Goal: Transaction & Acquisition: Obtain resource

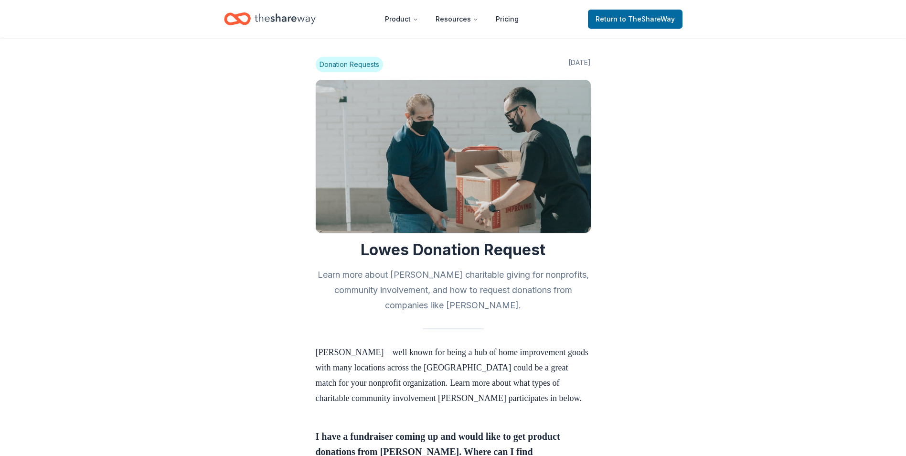
click at [351, 66] on span "Donation Requests" at bounding box center [349, 64] width 67 height 15
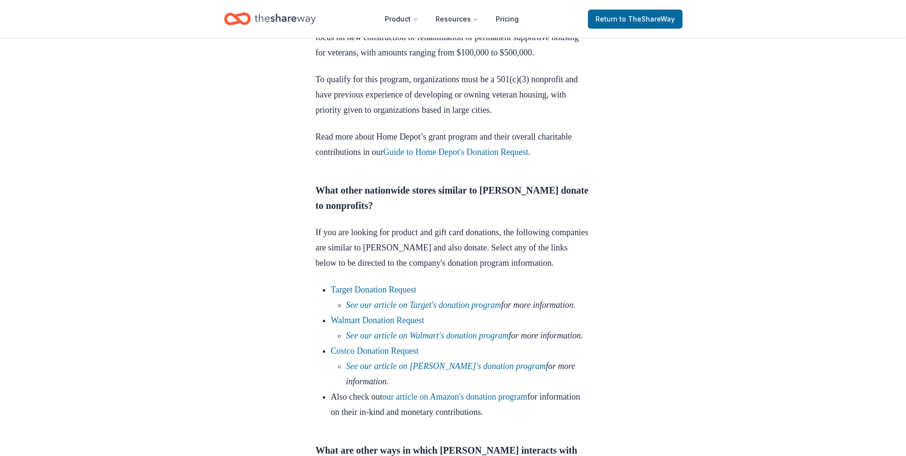
scroll to position [812, 0]
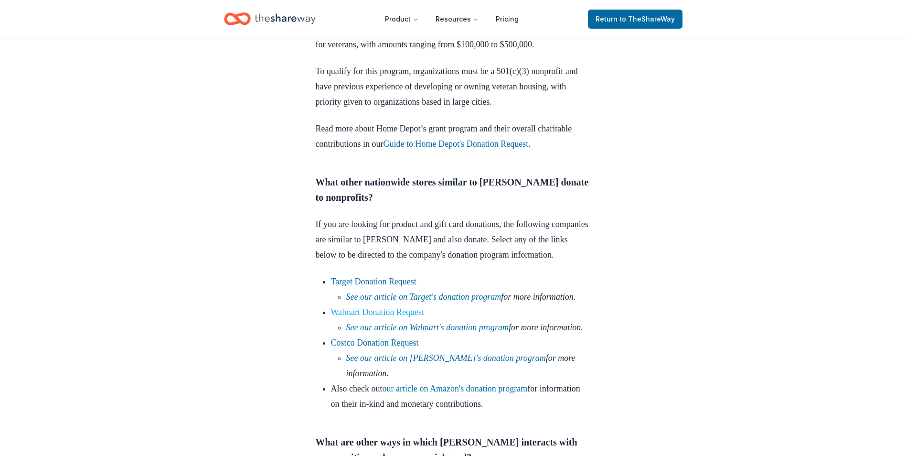
click at [382, 317] on link "Walmart Donation Request" at bounding box center [378, 312] width 94 height 10
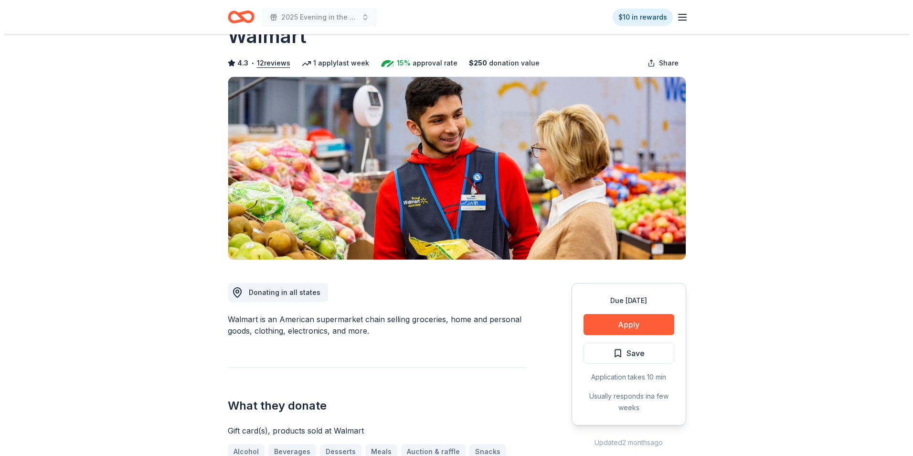
scroll to position [95, 0]
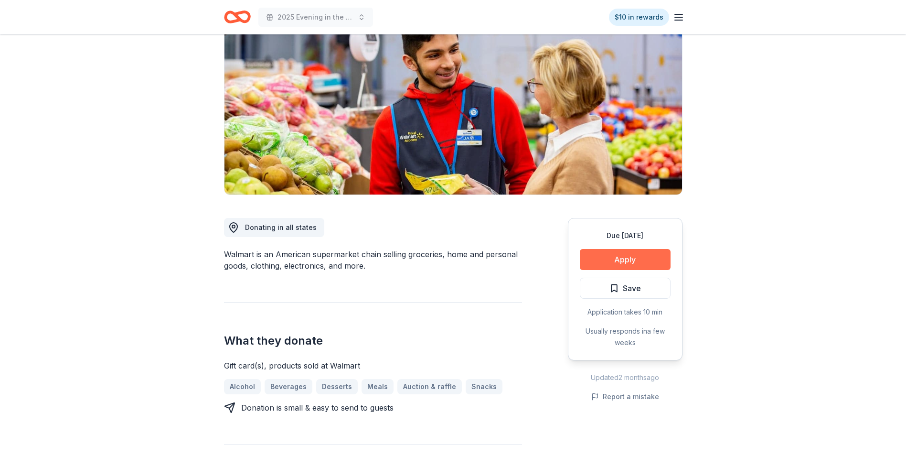
click at [629, 256] on button "Apply" at bounding box center [625, 259] width 91 height 21
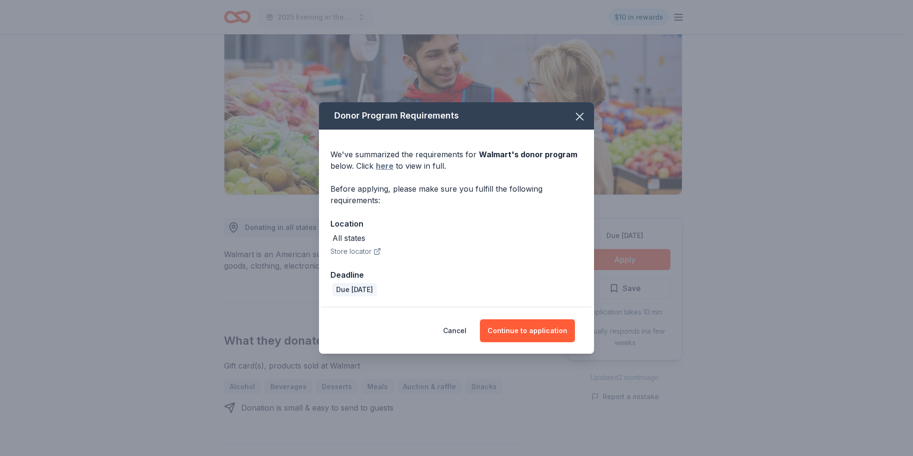
click at [384, 164] on link "here" at bounding box center [385, 165] width 18 height 11
click at [517, 332] on button "Continue to application" at bounding box center [527, 330] width 95 height 23
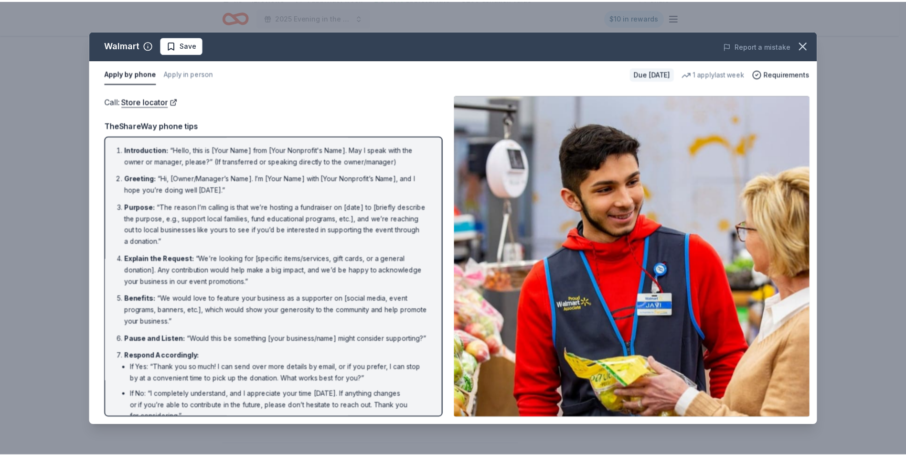
scroll to position [0, 0]
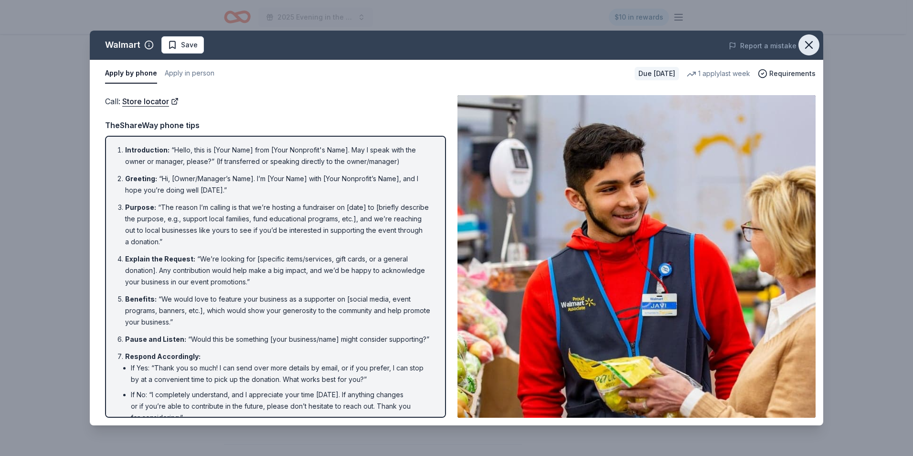
click at [807, 43] on icon "button" at bounding box center [808, 45] width 7 height 7
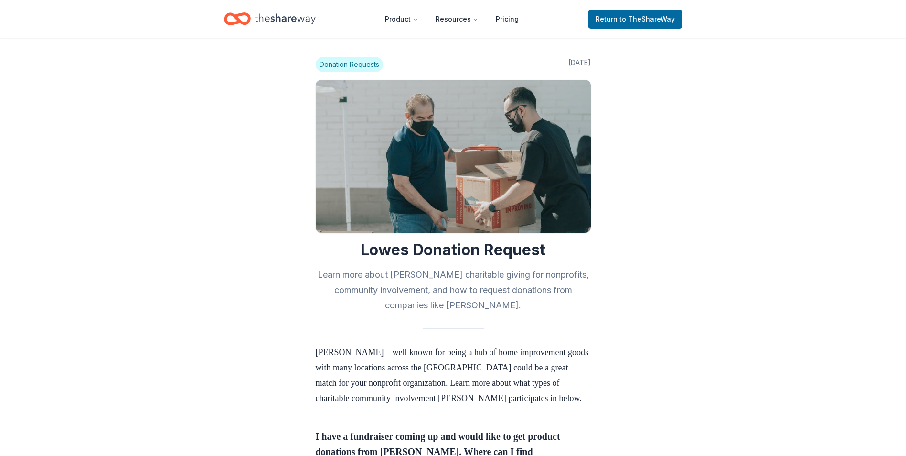
scroll to position [809, 0]
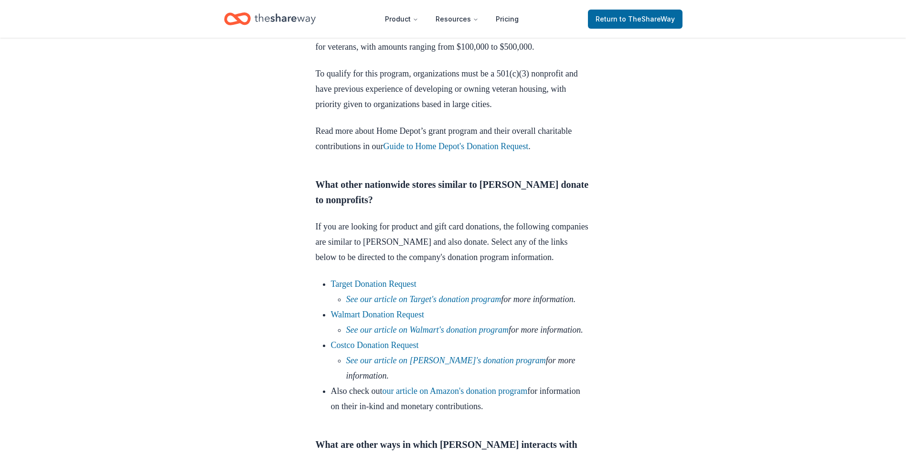
click at [258, 13] on icon "Home" at bounding box center [284, 19] width 61 height 20
click at [638, 22] on span "to TheShareWay" at bounding box center [646, 19] width 55 height 8
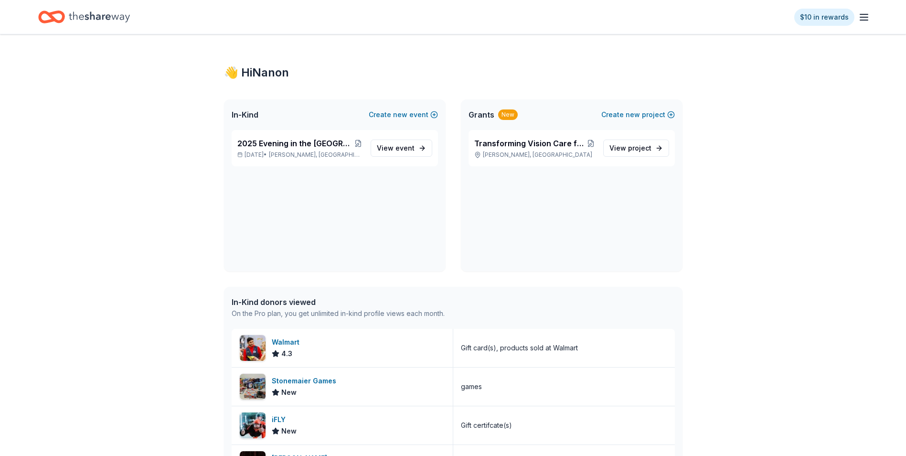
click at [631, 16] on div "$10 in rewards" at bounding box center [452, 17] width 829 height 22
click at [626, 146] on span "View project" at bounding box center [630, 147] width 42 height 11
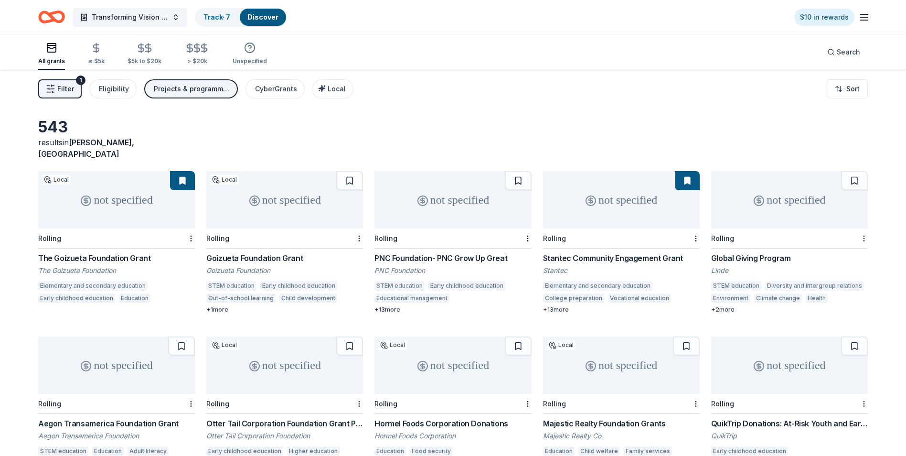
click at [117, 252] on div "The Goizueta Foundation Grant" at bounding box center [116, 257] width 157 height 11
click at [59, 13] on icon "Home" at bounding box center [56, 17] width 15 height 10
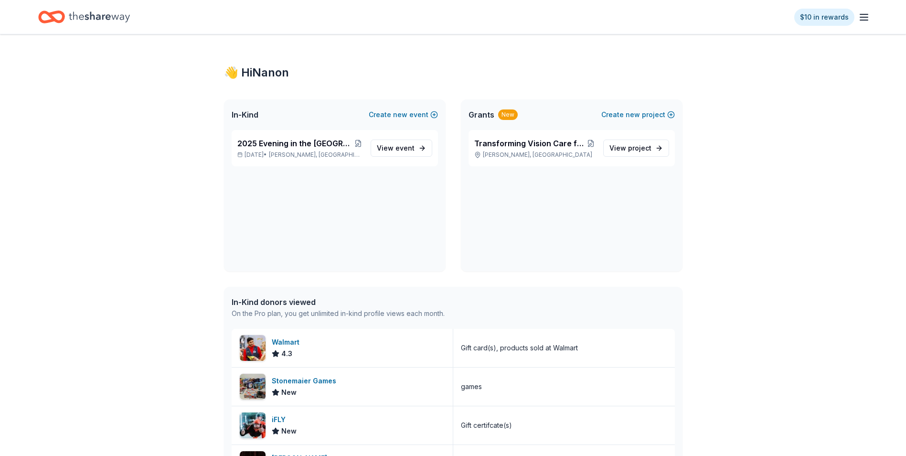
click at [865, 15] on icon "button" at bounding box center [863, 16] width 11 height 11
click at [748, 74] on link "Account" at bounding box center [749, 74] width 30 height 10
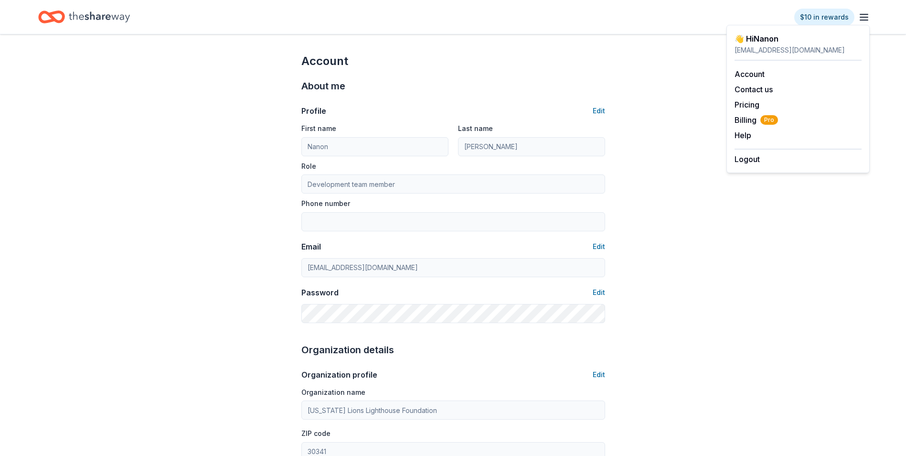
click at [552, 110] on div "Profile Edit" at bounding box center [453, 110] width 304 height 11
click at [74, 15] on icon "Home" at bounding box center [99, 17] width 61 height 20
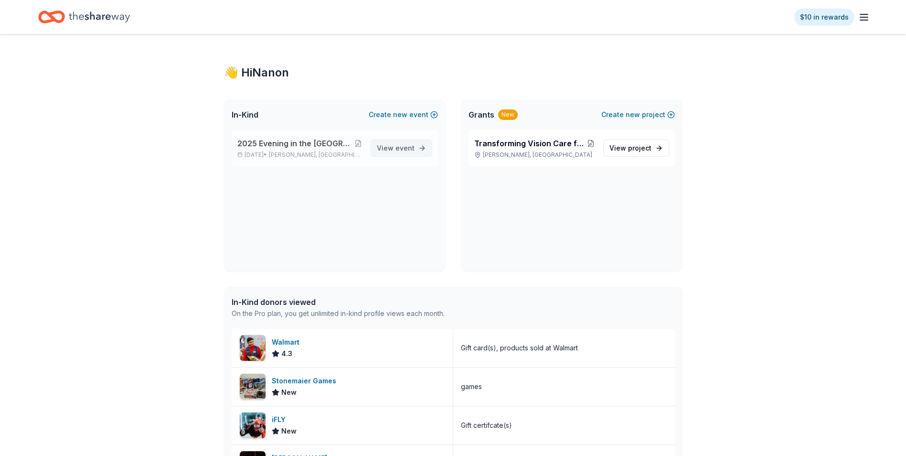
click at [394, 144] on span "View event" at bounding box center [396, 147] width 38 height 11
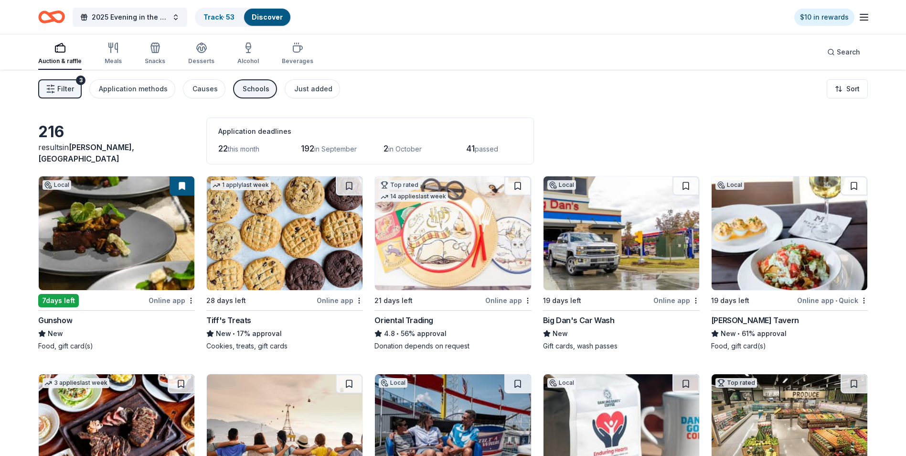
click at [65, 81] on button "Filter 3" at bounding box center [59, 88] width 43 height 19
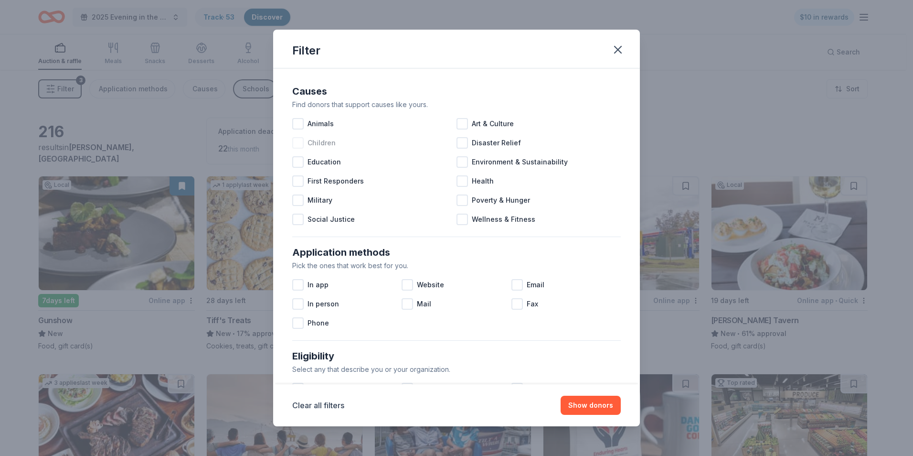
click at [296, 143] on div at bounding box center [297, 142] width 11 height 11
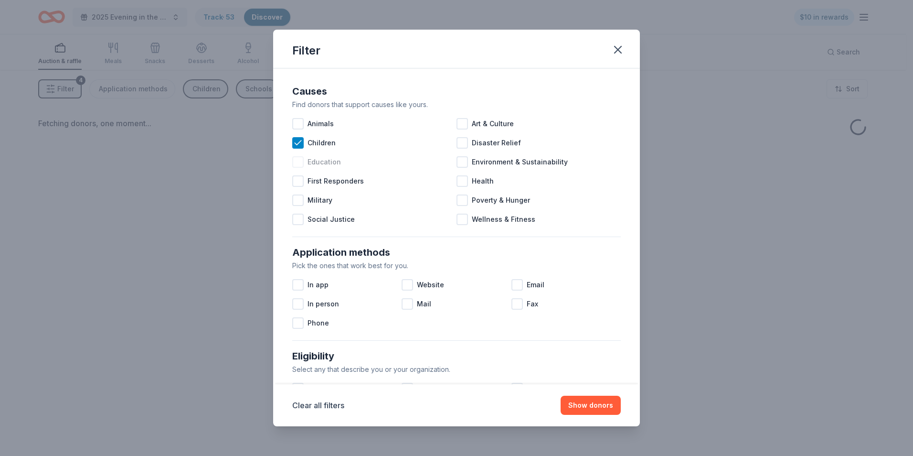
click at [298, 162] on div at bounding box center [297, 161] width 11 height 11
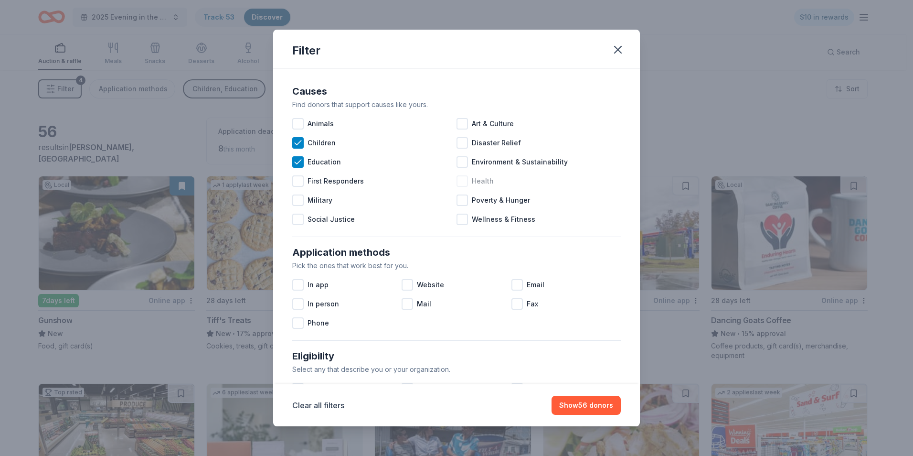
click at [461, 179] on div at bounding box center [461, 180] width 11 height 11
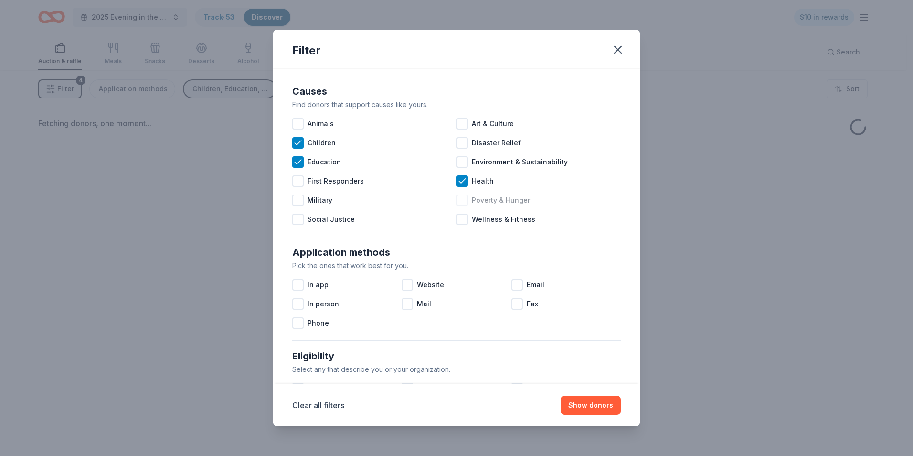
click at [458, 199] on div at bounding box center [461, 199] width 11 height 11
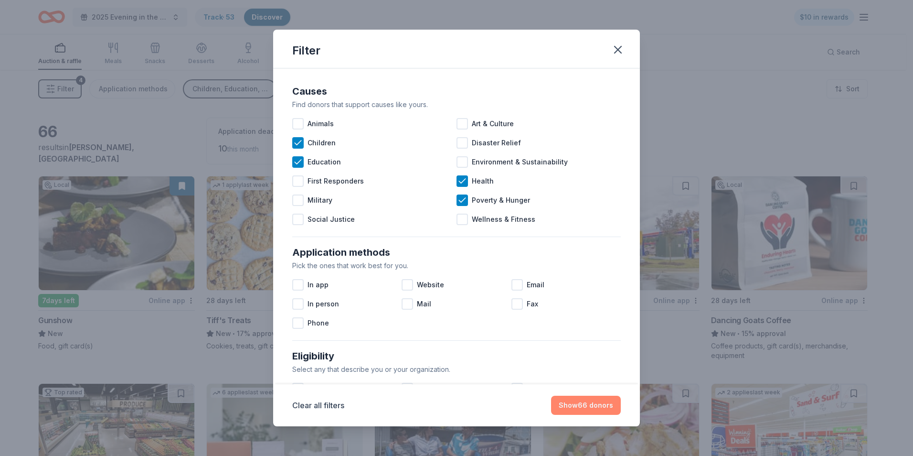
click at [589, 404] on button "Show 66 donors" at bounding box center [586, 404] width 70 height 19
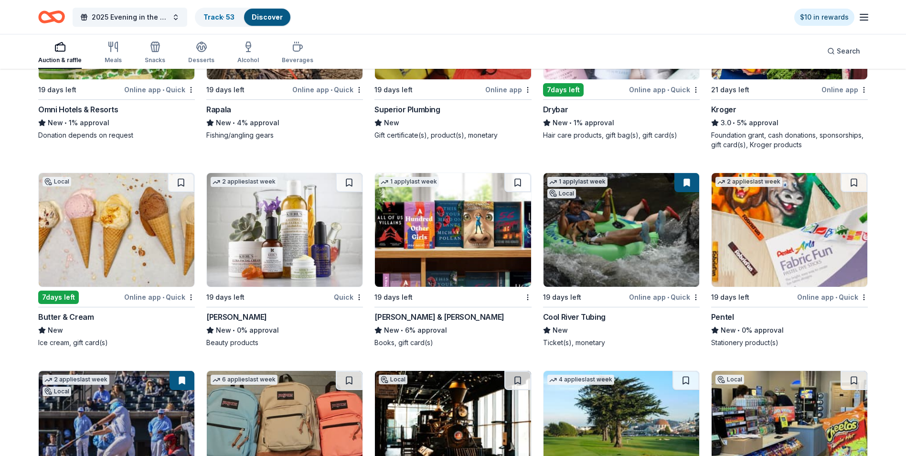
scroll to position [1642, 0]
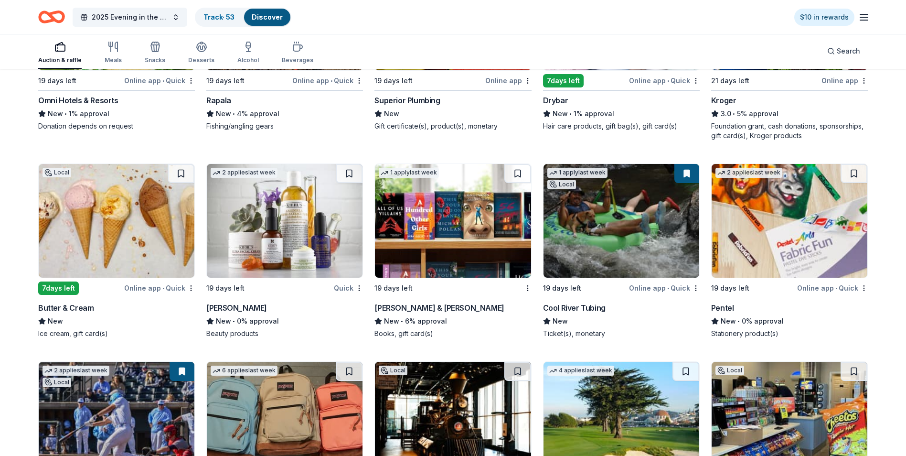
click at [430, 230] on img at bounding box center [453, 221] width 156 height 114
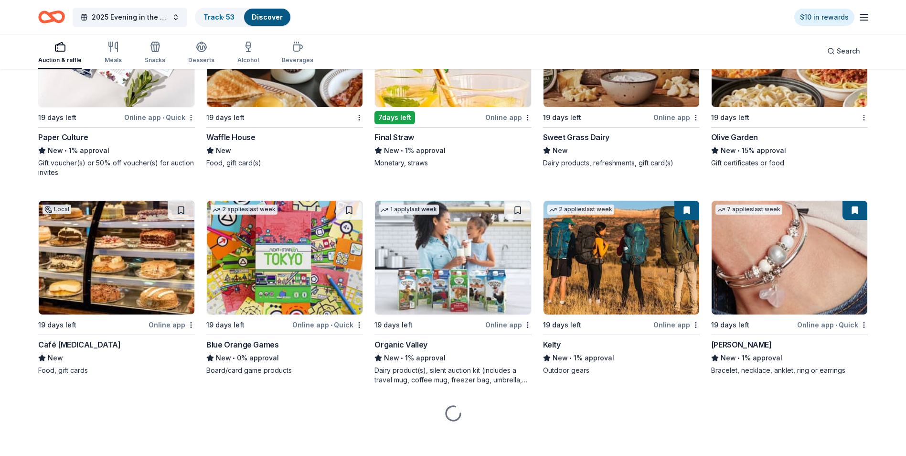
scroll to position [2222, 0]
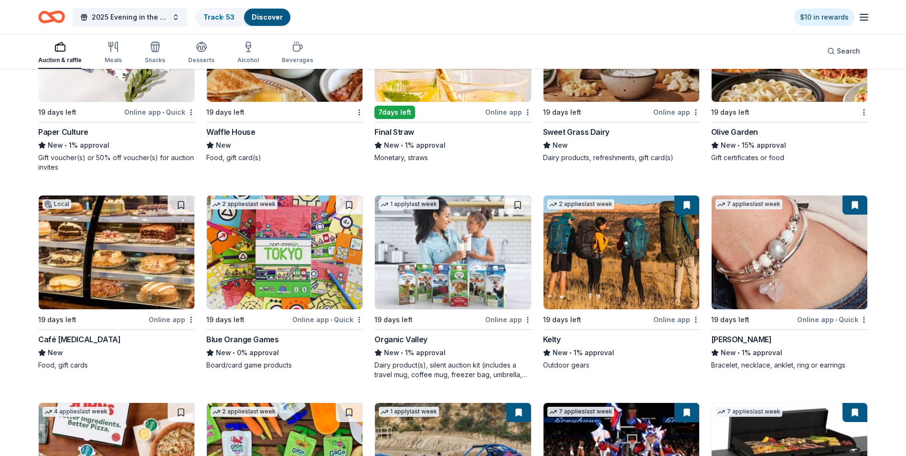
click at [778, 97] on img at bounding box center [789, 45] width 156 height 114
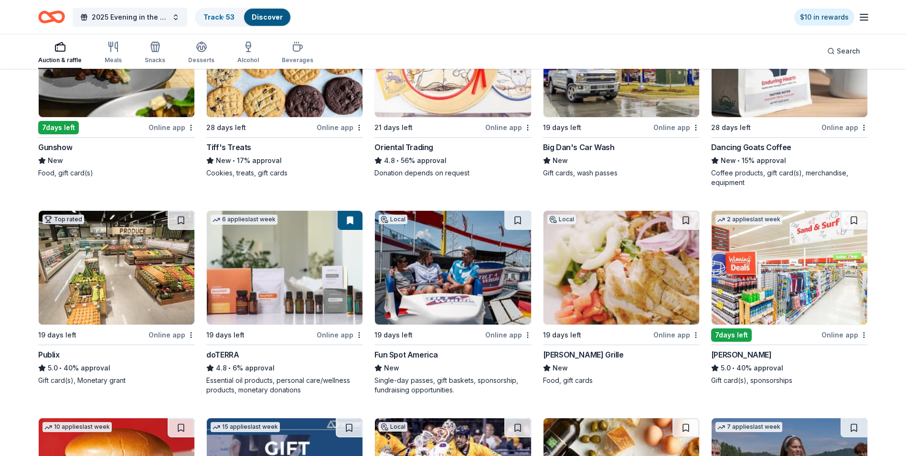
scroll to position [45, 0]
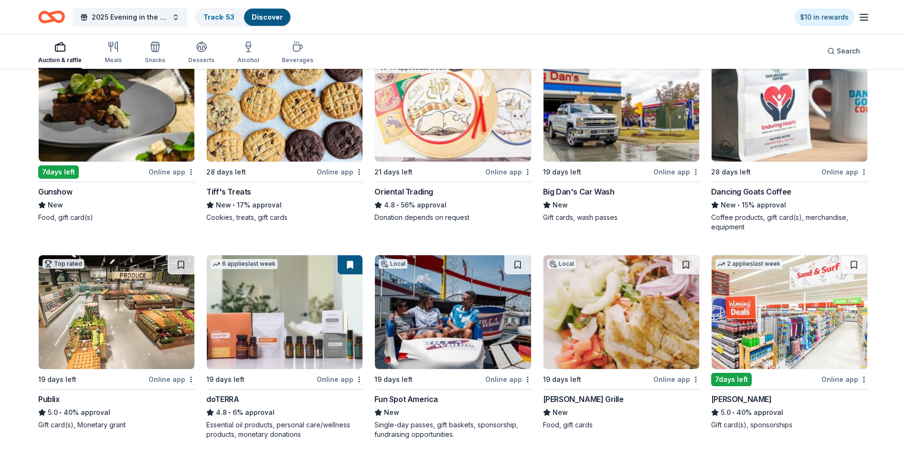
drag, startPoint x: 407, startPoint y: 97, endPoint x: 422, endPoint y: 99, distance: 15.4
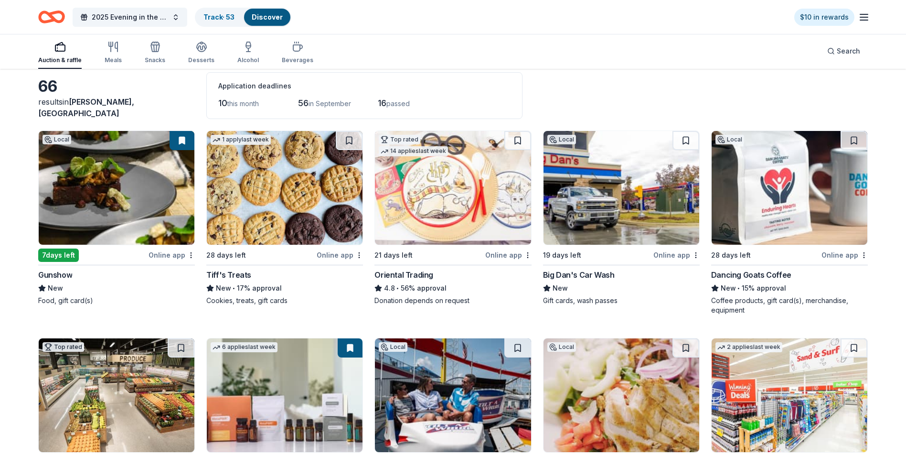
scroll to position [0, 0]
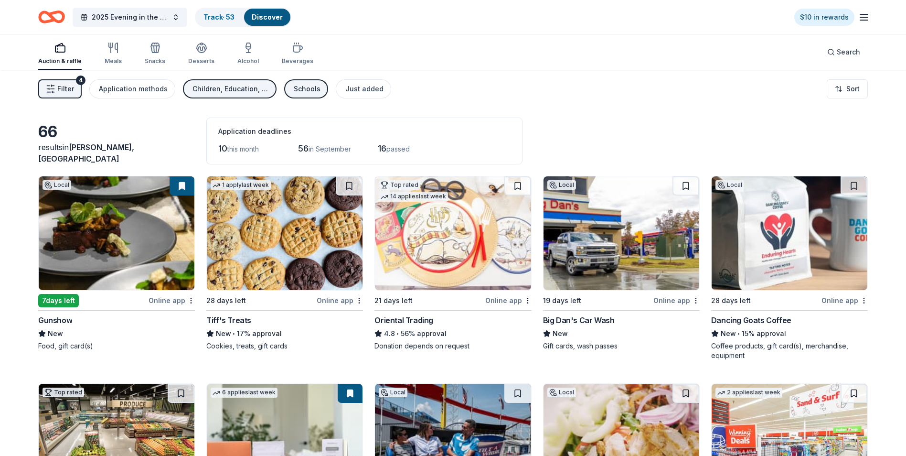
click at [54, 85] on line "button" at bounding box center [53, 85] width 3 height 0
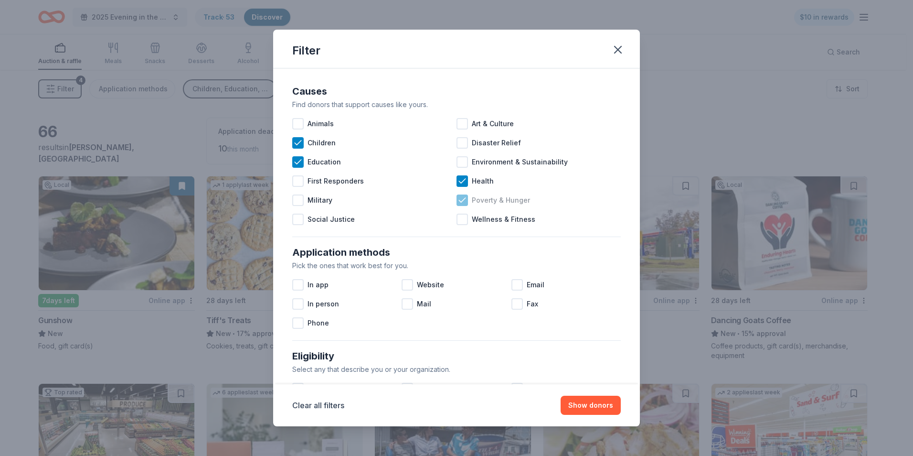
click at [459, 201] on icon at bounding box center [462, 200] width 6 height 4
click at [457, 179] on icon at bounding box center [462, 181] width 10 height 10
click at [298, 162] on icon at bounding box center [298, 161] width 6 height 4
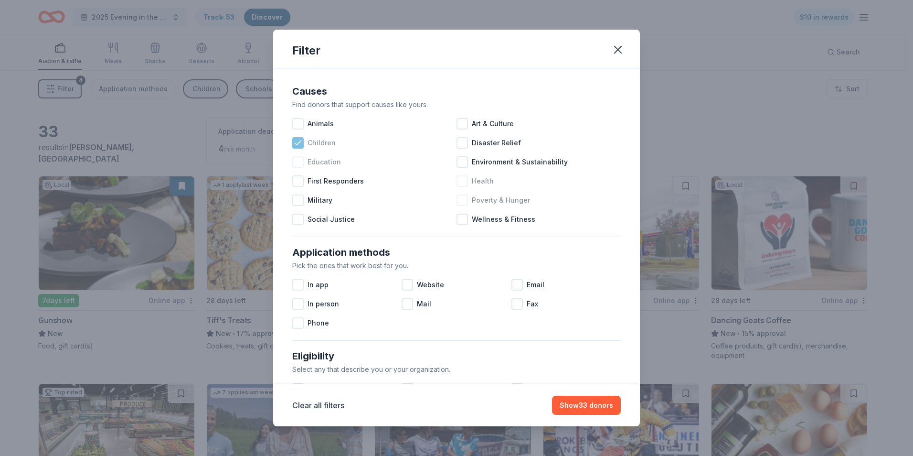
click at [297, 138] on icon at bounding box center [298, 143] width 10 height 10
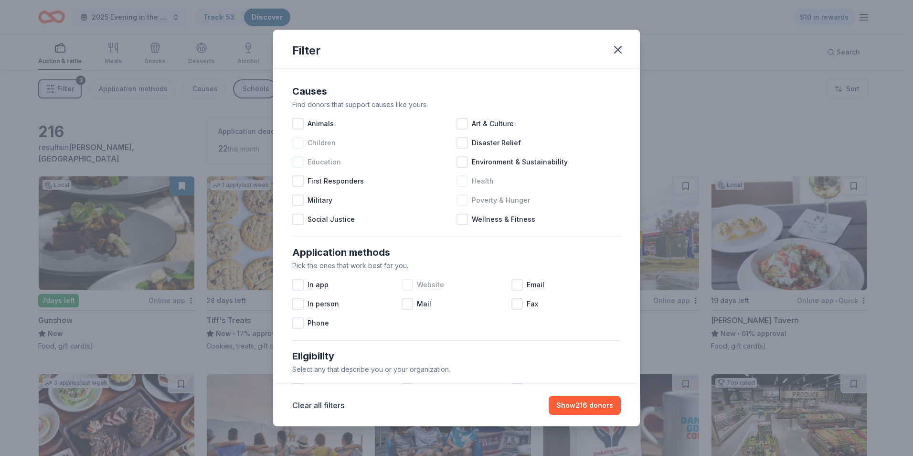
click at [406, 283] on div at bounding box center [407, 284] width 11 height 11
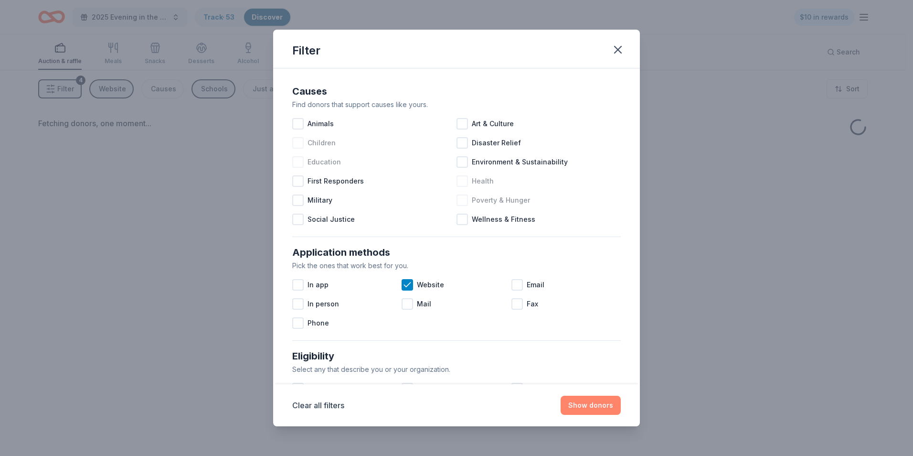
click at [589, 399] on button "Show donors" at bounding box center [591, 404] width 60 height 19
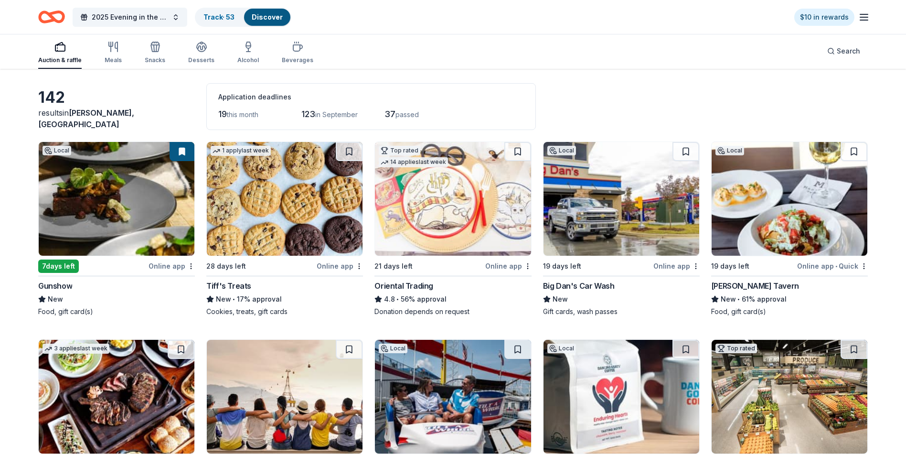
scroll to position [239, 0]
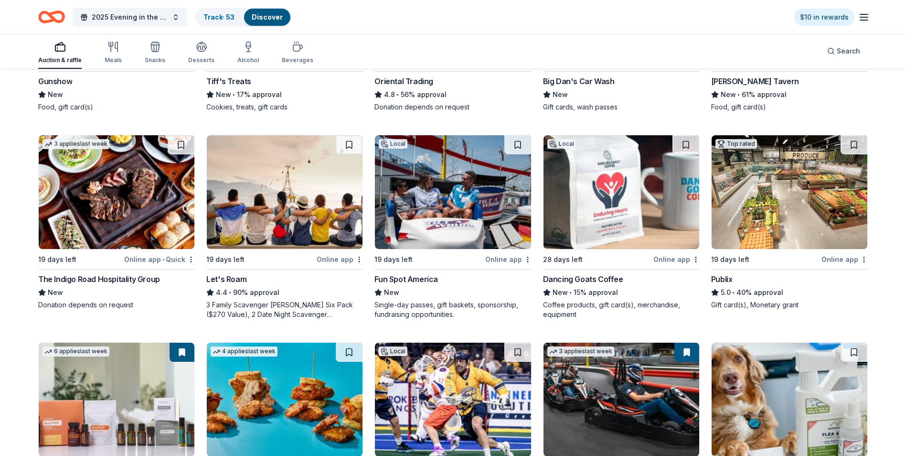
click at [291, 213] on img at bounding box center [285, 192] width 156 height 114
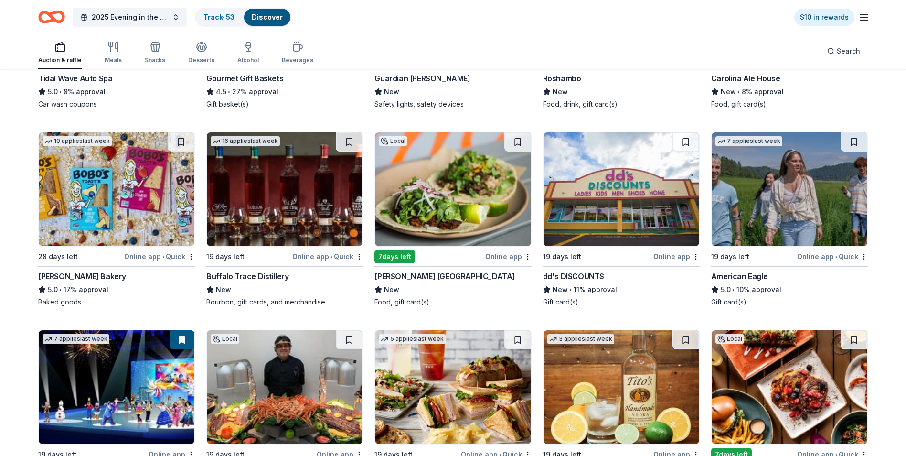
scroll to position [1284, 0]
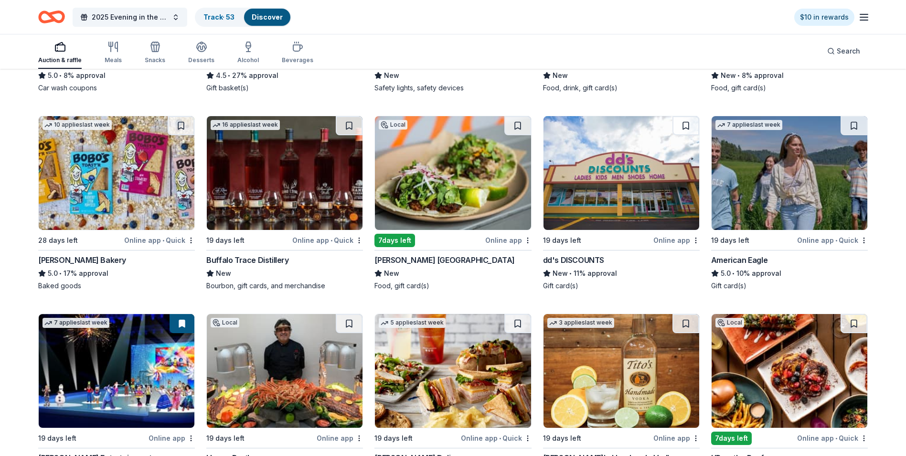
click at [781, 163] on img at bounding box center [789, 173] width 156 height 114
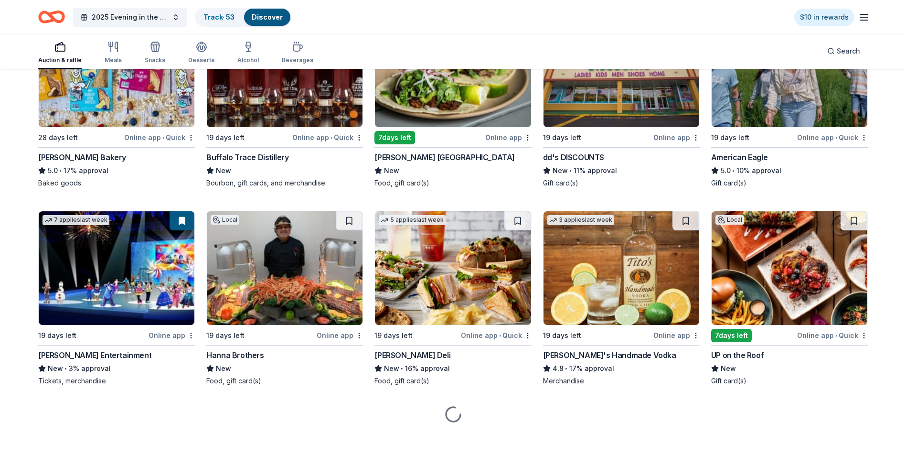
scroll to position [1393, 0]
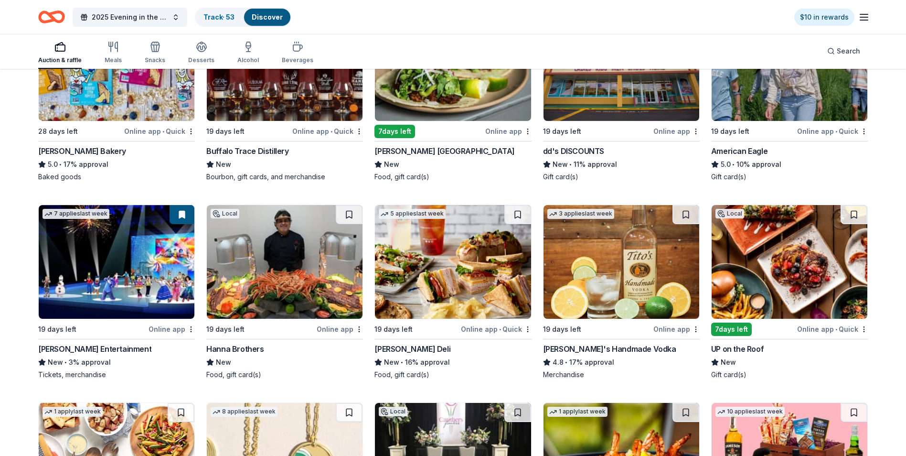
click at [137, 276] on img at bounding box center [117, 262] width 156 height 114
click at [443, 278] on img at bounding box center [453, 262] width 156 height 114
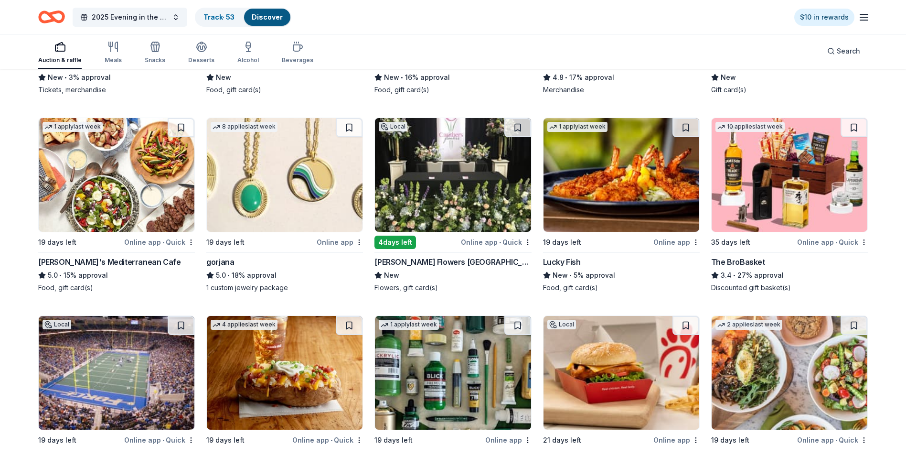
scroll to position [1680, 0]
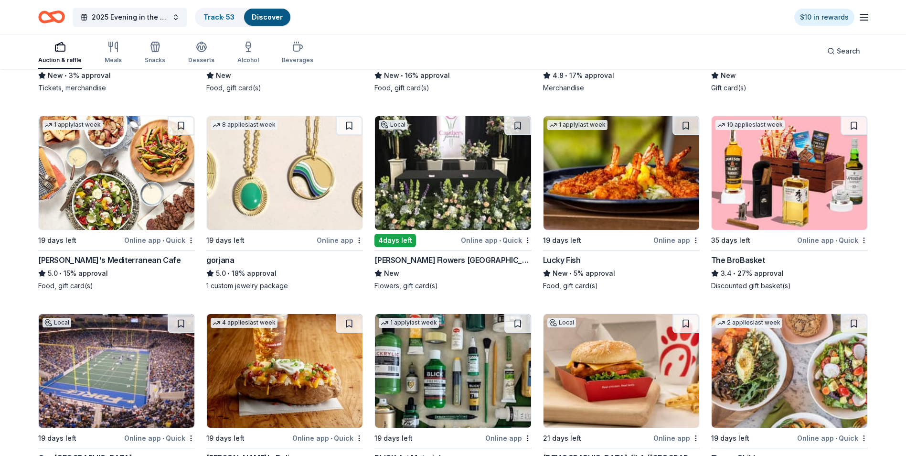
click at [776, 170] on img at bounding box center [789, 173] width 156 height 114
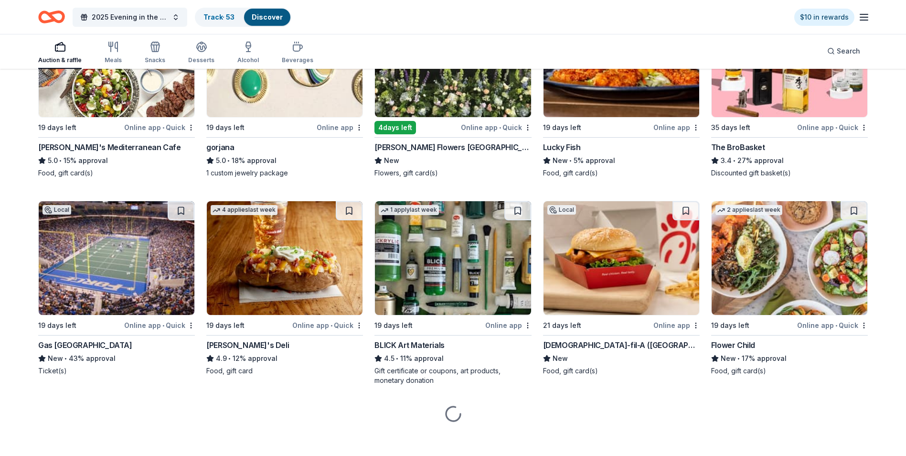
scroll to position [1798, 0]
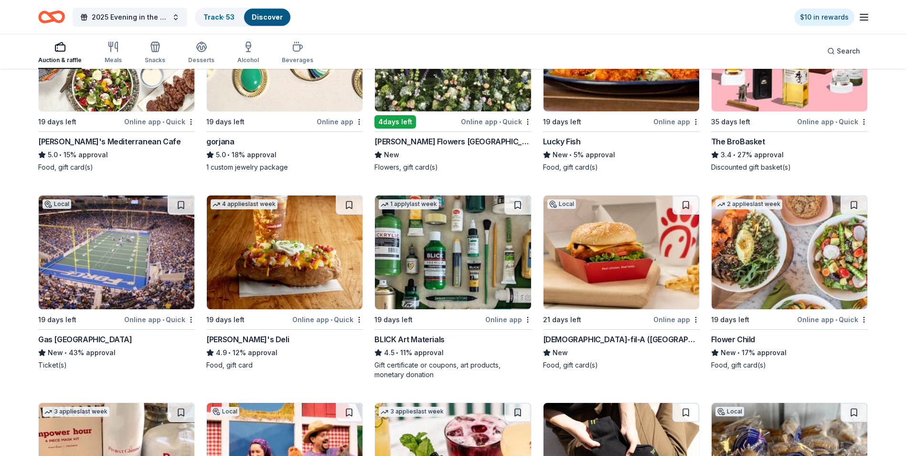
click at [262, 254] on img at bounding box center [285, 252] width 156 height 114
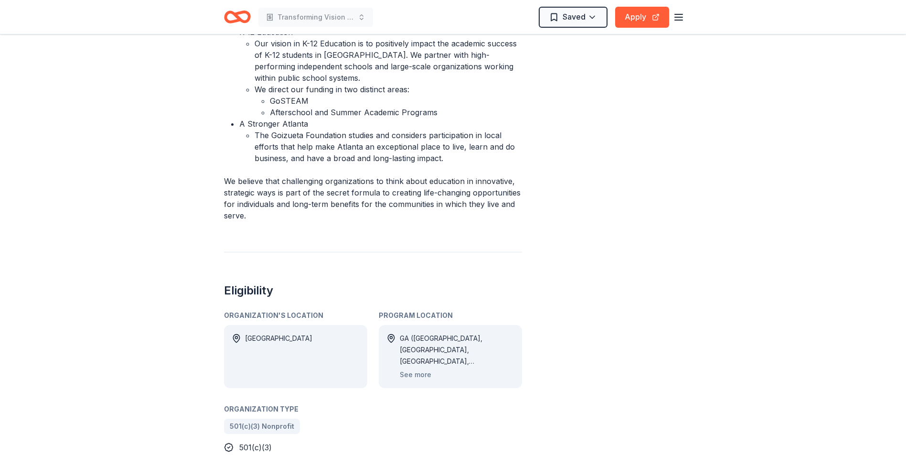
scroll to position [525, 0]
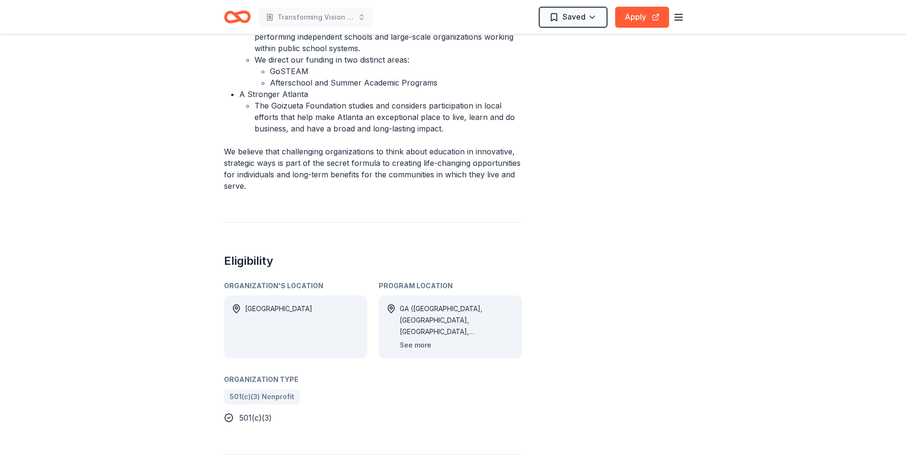
click at [417, 342] on button "See more" at bounding box center [416, 344] width 32 height 11
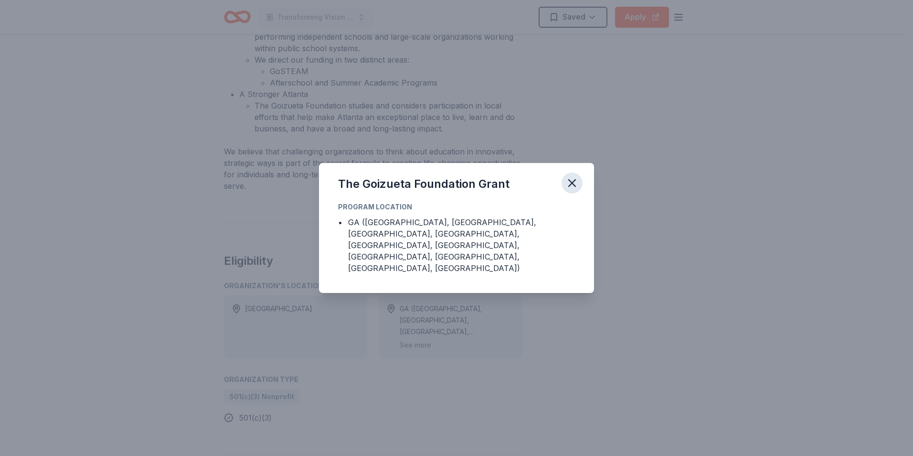
click at [571, 186] on icon "button" at bounding box center [572, 183] width 7 height 7
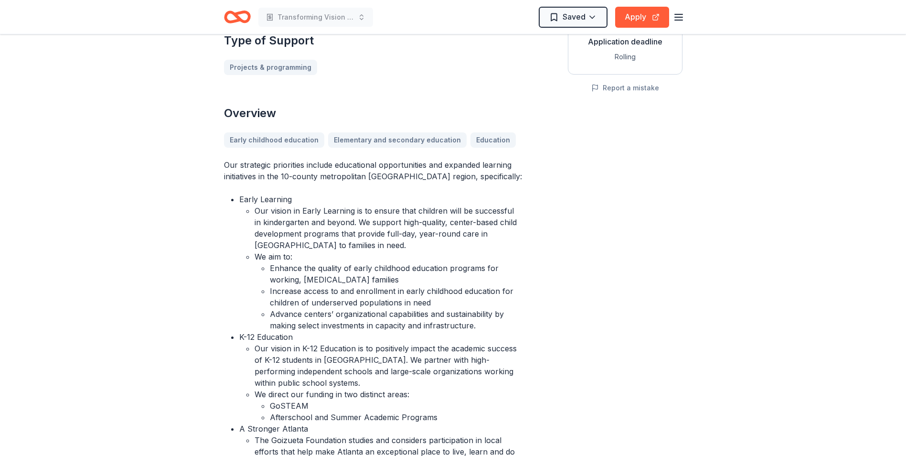
scroll to position [0, 0]
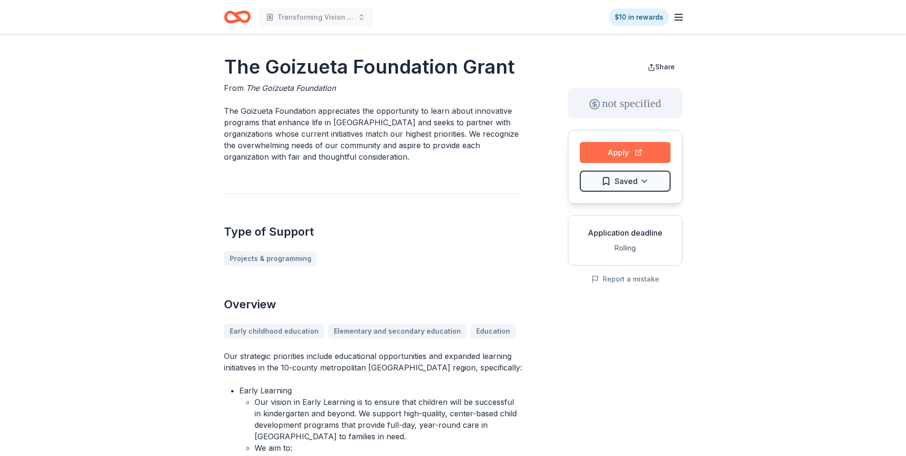
click at [634, 152] on button "Apply" at bounding box center [625, 152] width 91 height 21
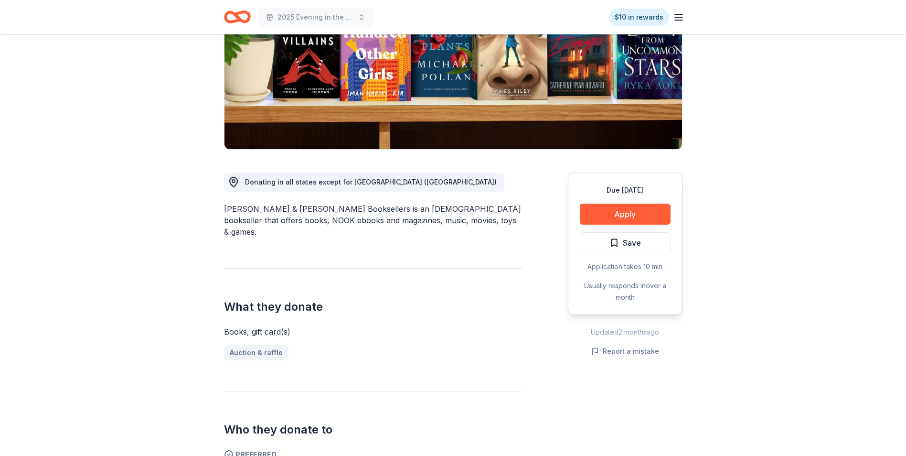
scroll to position [143, 0]
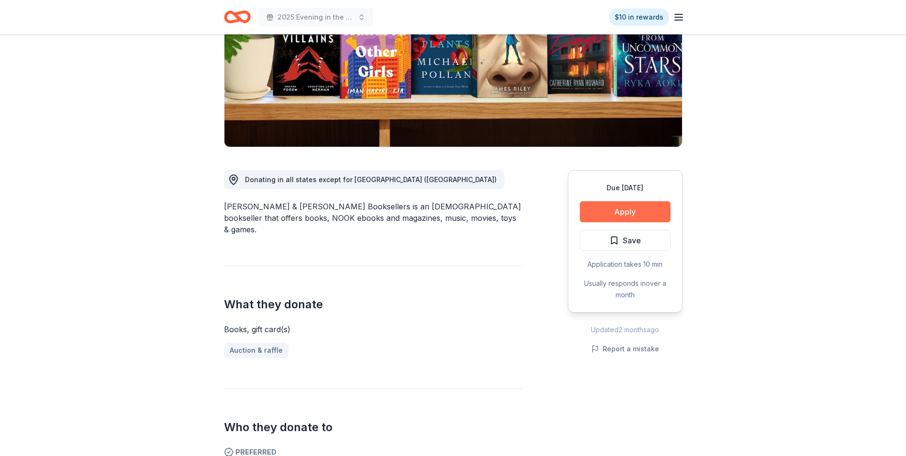
click at [625, 209] on button "Apply" at bounding box center [625, 211] width 91 height 21
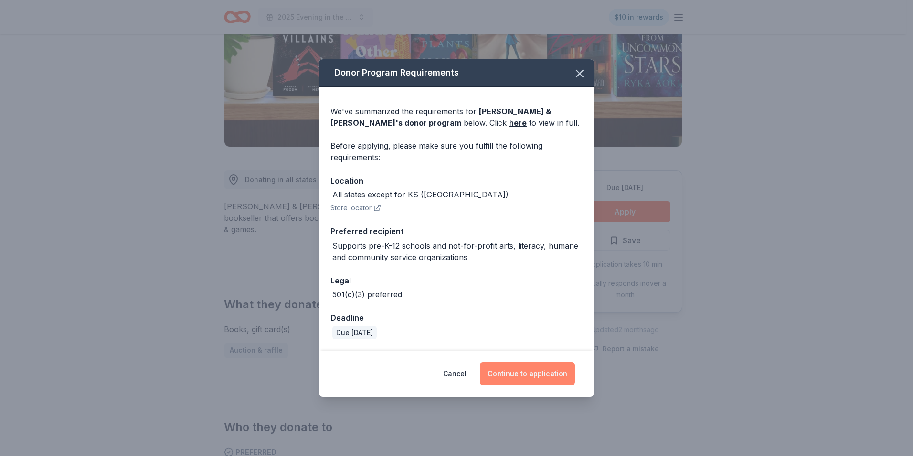
click at [509, 375] on button "Continue to application" at bounding box center [527, 373] width 95 height 23
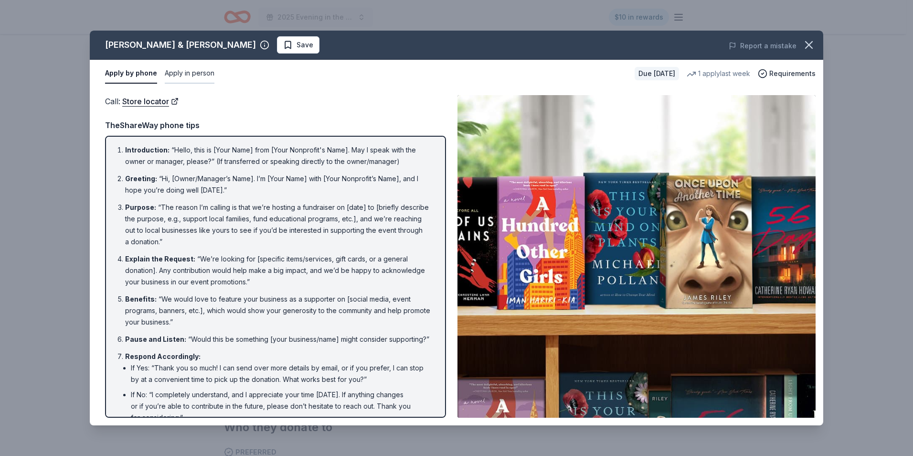
click at [187, 73] on button "Apply in person" at bounding box center [190, 74] width 50 height 20
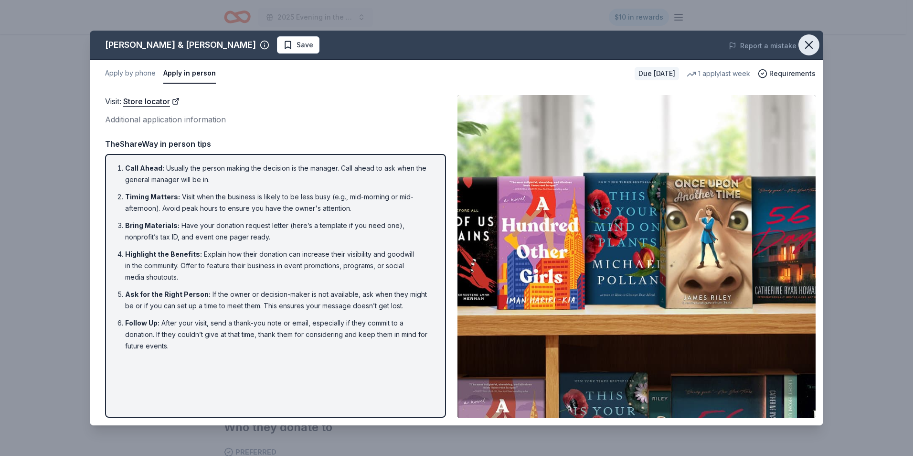
click at [813, 44] on icon "button" at bounding box center [808, 44] width 13 height 13
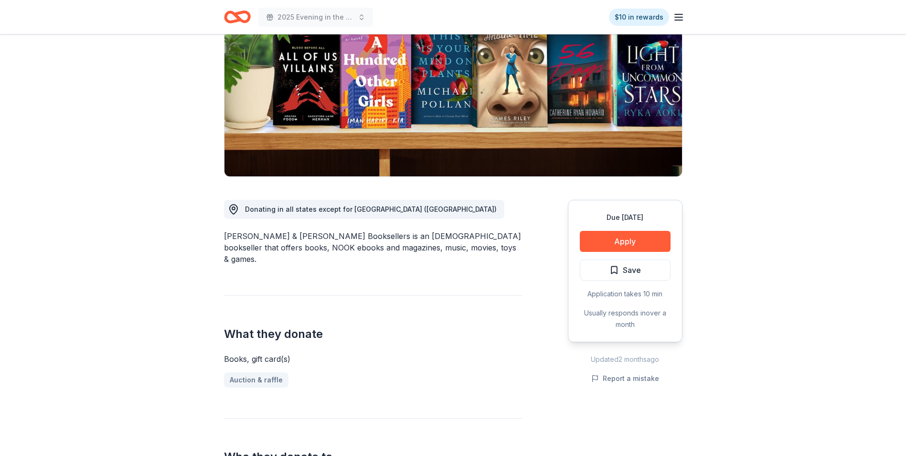
scroll to position [0, 0]
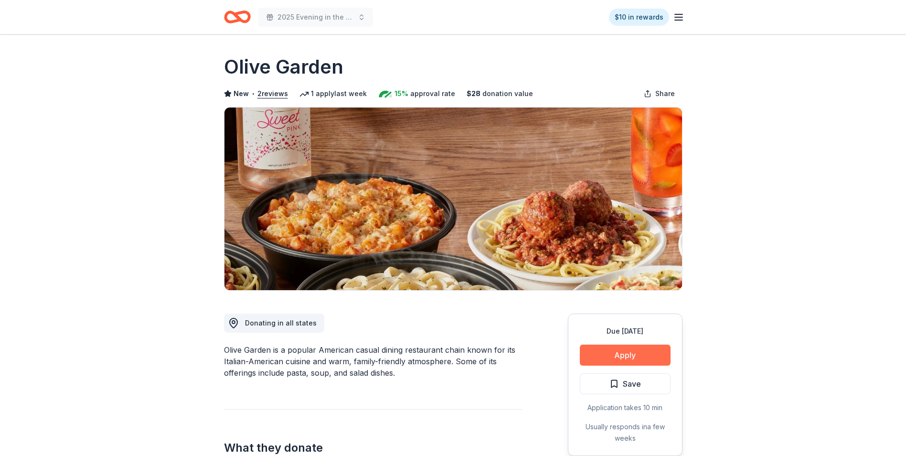
click at [635, 353] on button "Apply" at bounding box center [625, 354] width 91 height 21
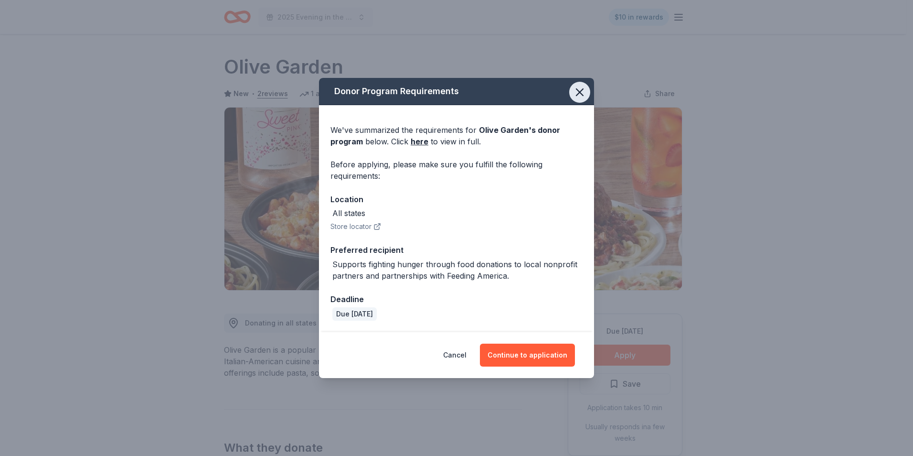
click at [579, 88] on icon "button" at bounding box center [579, 91] width 13 height 13
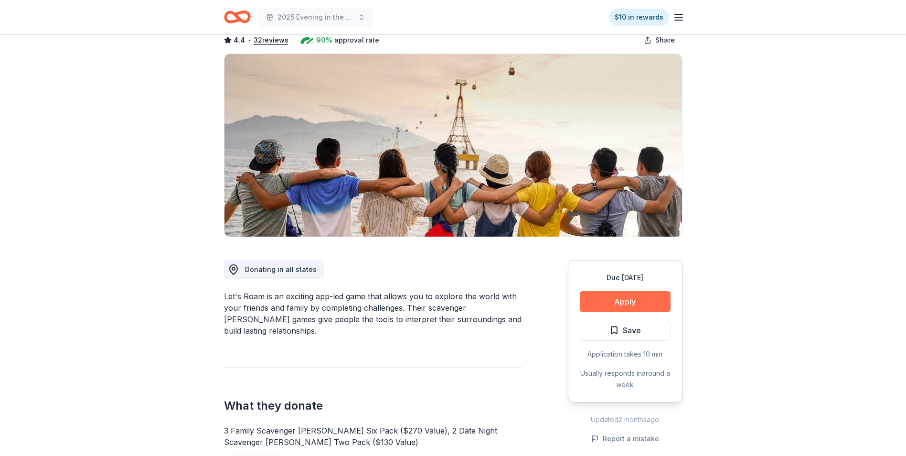
scroll to position [48, 0]
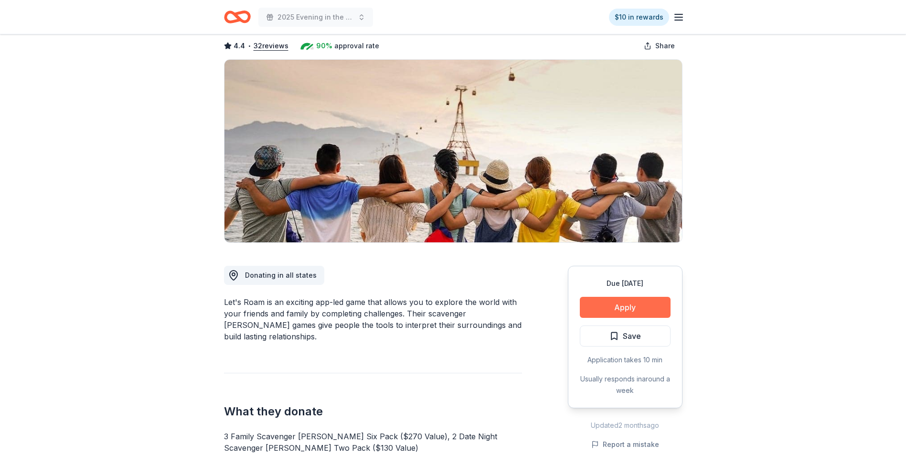
click at [626, 310] on button "Apply" at bounding box center [625, 307] width 91 height 21
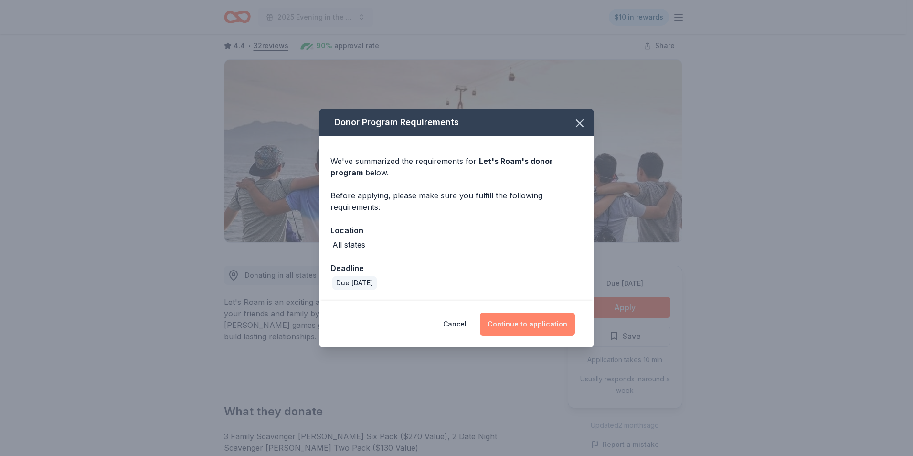
click at [520, 323] on button "Continue to application" at bounding box center [527, 323] width 95 height 23
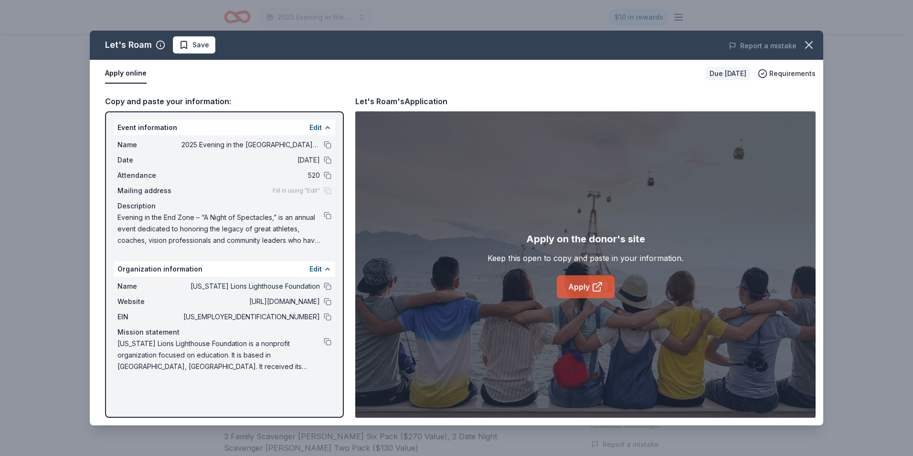
click at [565, 289] on link "Apply" at bounding box center [586, 286] width 58 height 23
click at [812, 42] on icon "button" at bounding box center [808, 44] width 13 height 13
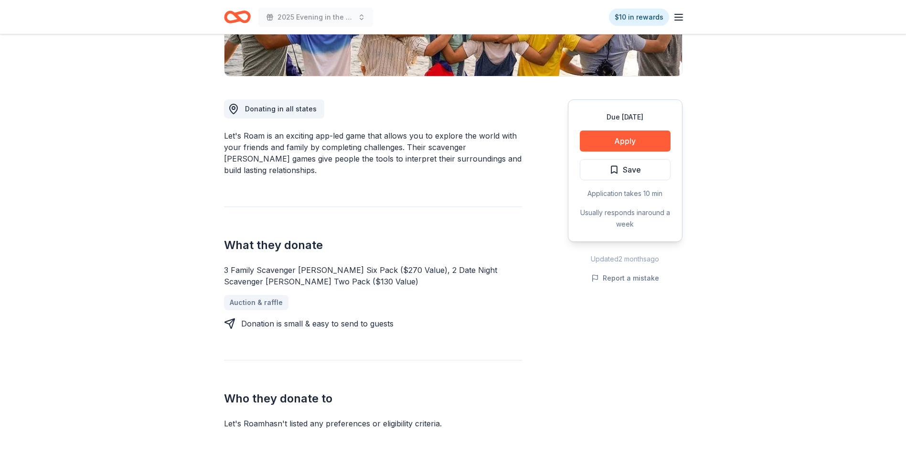
scroll to position [239, 0]
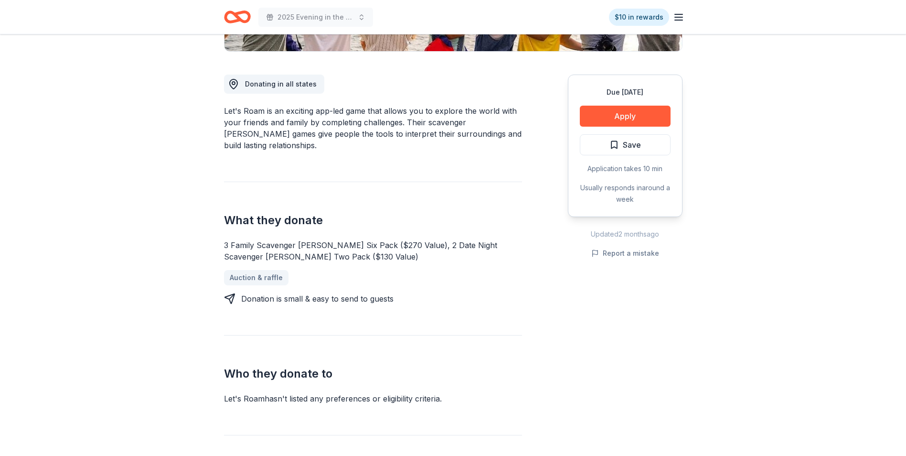
drag, startPoint x: 207, startPoint y: 189, endPoint x: 424, endPoint y: 254, distance: 226.9
click at [398, 239] on div "3 Family Scavenger [PERSON_NAME] Six Pack ($270 Value), 2 Date Night Scavenger …" at bounding box center [373, 250] width 298 height 23
drag, startPoint x: 310, startPoint y: 214, endPoint x: 306, endPoint y: 222, distance: 9.0
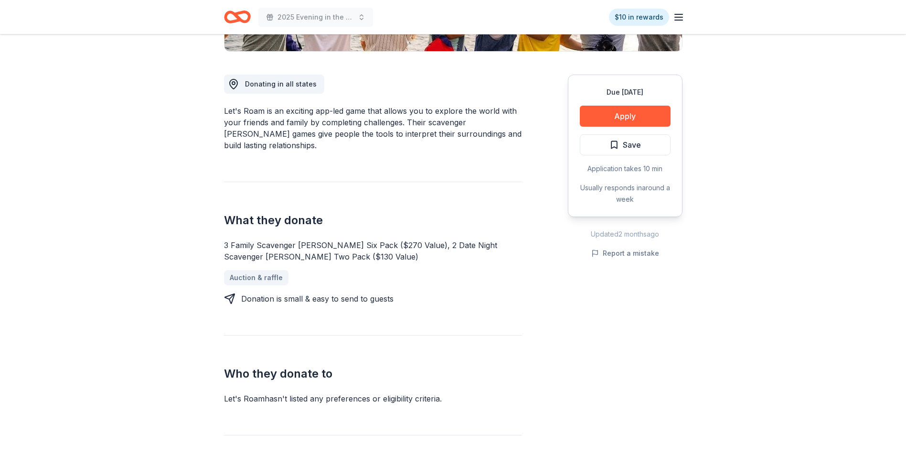
click at [310, 214] on h2 "What they donate" at bounding box center [373, 219] width 298 height 15
click at [305, 239] on div "3 Family Scavenger [PERSON_NAME] Six Pack ($270 Value), 2 Date Night Scavenger …" at bounding box center [373, 250] width 298 height 23
click at [293, 248] on div "3 Family Scavenger [PERSON_NAME] Six Pack ($270 Value), 2 Date Night Scavenger …" at bounding box center [373, 250] width 298 height 23
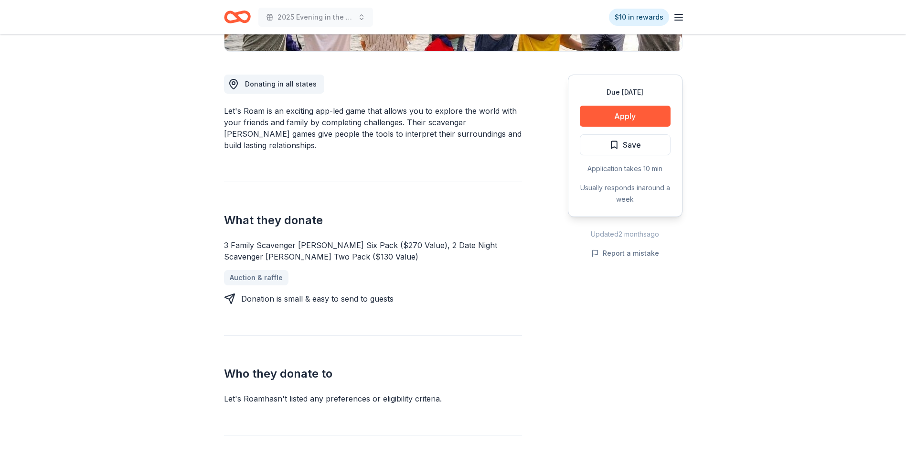
click at [289, 239] on div "3 Family Scavenger [PERSON_NAME] Six Pack ($270 Value), 2 Date Night Scavenger …" at bounding box center [373, 250] width 298 height 23
click at [280, 219] on div "What they donate 3 Family Scavenger [PERSON_NAME] Six Pack ($270 Value), 2 Date…" at bounding box center [373, 242] width 298 height 123
click at [279, 293] on div "Donation is small & easy to send to guests" at bounding box center [317, 298] width 152 height 11
click at [282, 293] on div "Donation is small & easy to send to guests" at bounding box center [317, 298] width 152 height 11
drag, startPoint x: 315, startPoint y: 291, endPoint x: 355, endPoint y: 291, distance: 40.1
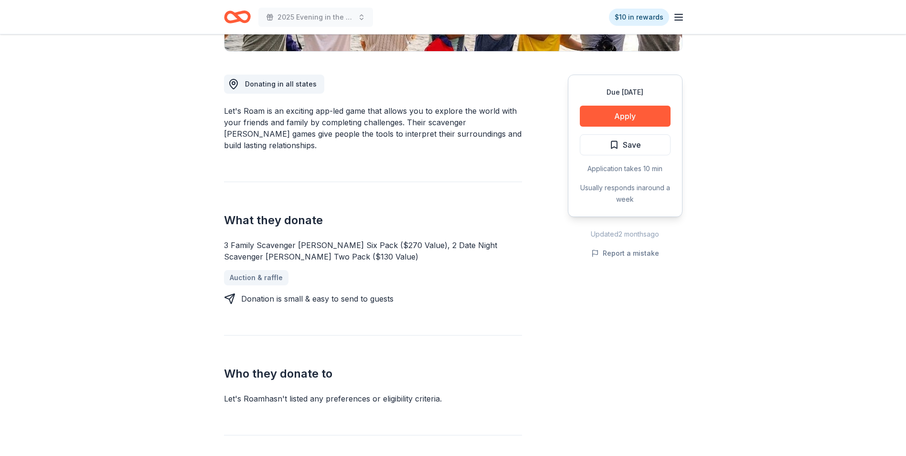
click at [348, 293] on div "Donation is small & easy to send to guests" at bounding box center [317, 298] width 152 height 11
click at [368, 293] on div "Donation is small & easy to send to guests" at bounding box center [317, 298] width 152 height 11
click at [371, 293] on div "Donation is small & easy to send to guests" at bounding box center [317, 298] width 152 height 11
drag, startPoint x: 535, startPoint y: 39, endPoint x: 580, endPoint y: 72, distance: 56.1
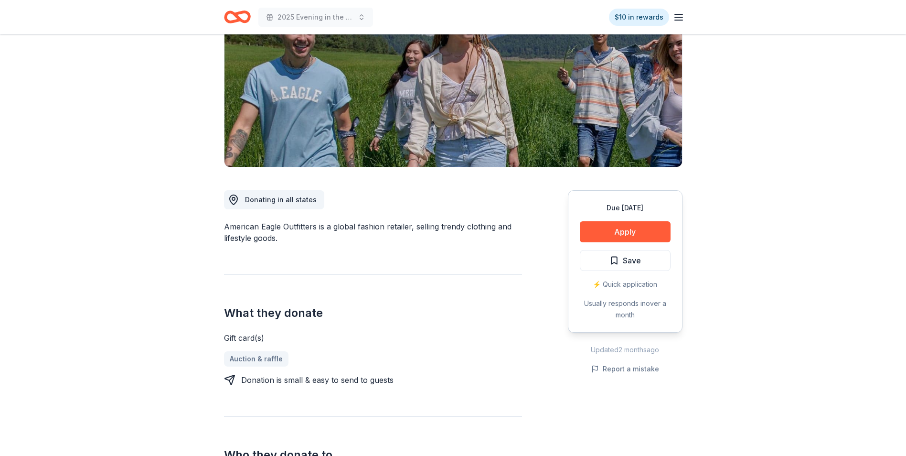
scroll to position [143, 0]
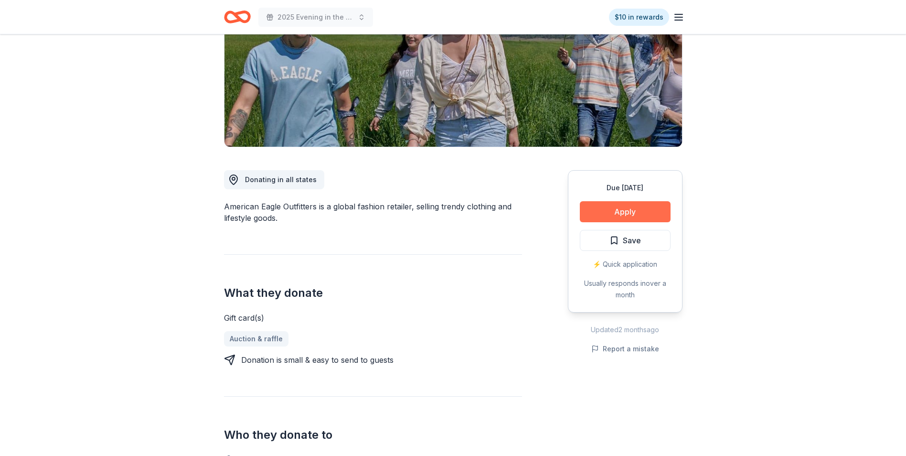
click at [637, 213] on button "Apply" at bounding box center [625, 211] width 91 height 21
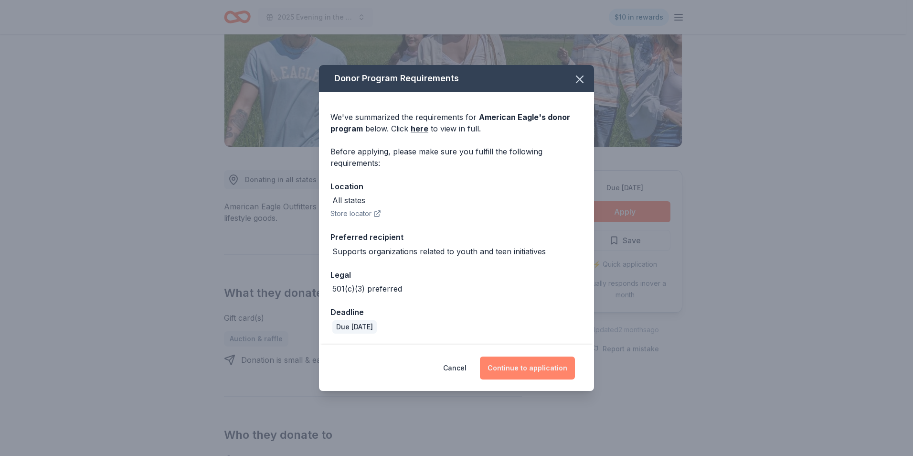
click at [539, 365] on button "Continue to application" at bounding box center [527, 367] width 95 height 23
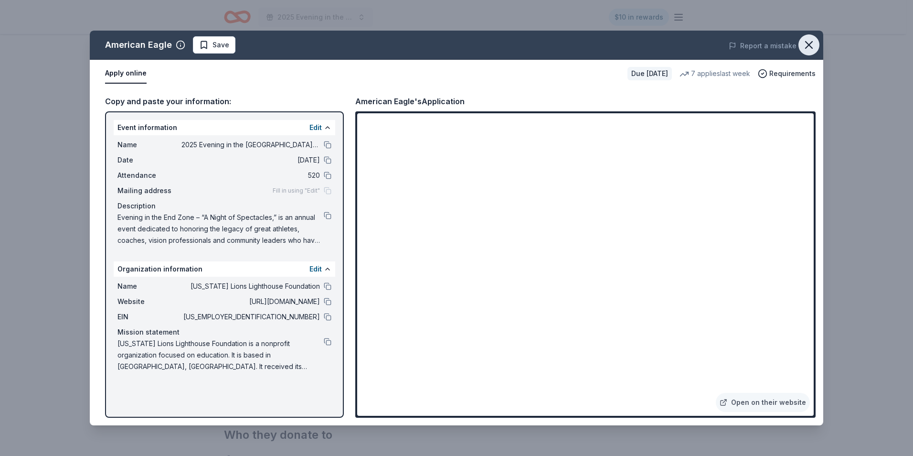
click at [803, 43] on icon "button" at bounding box center [808, 44] width 13 height 13
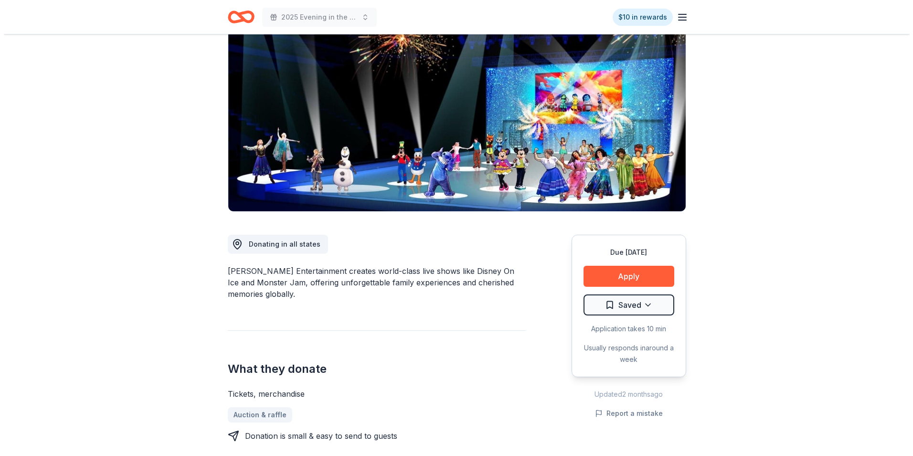
scroll to position [95, 0]
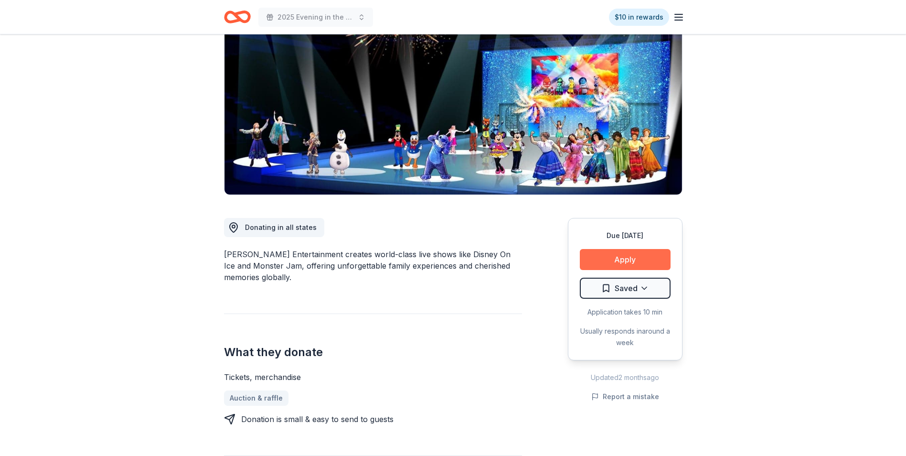
click at [636, 257] on button "Apply" at bounding box center [625, 259] width 91 height 21
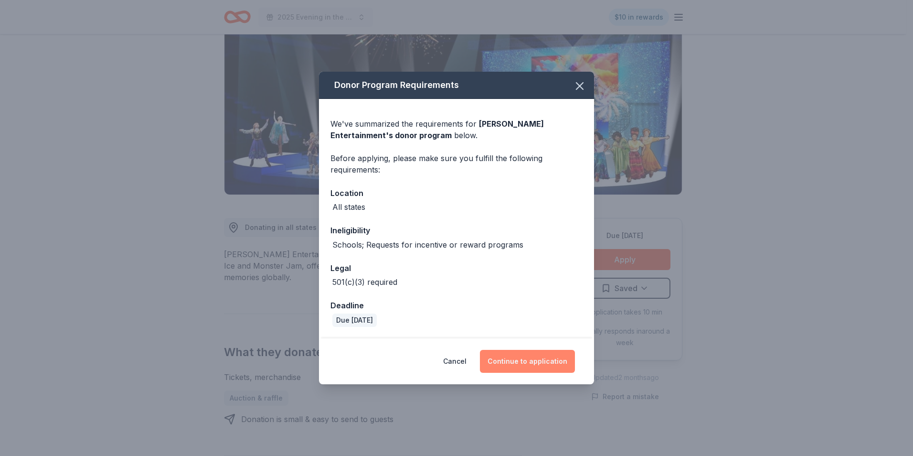
click at [523, 364] on button "Continue to application" at bounding box center [527, 361] width 95 height 23
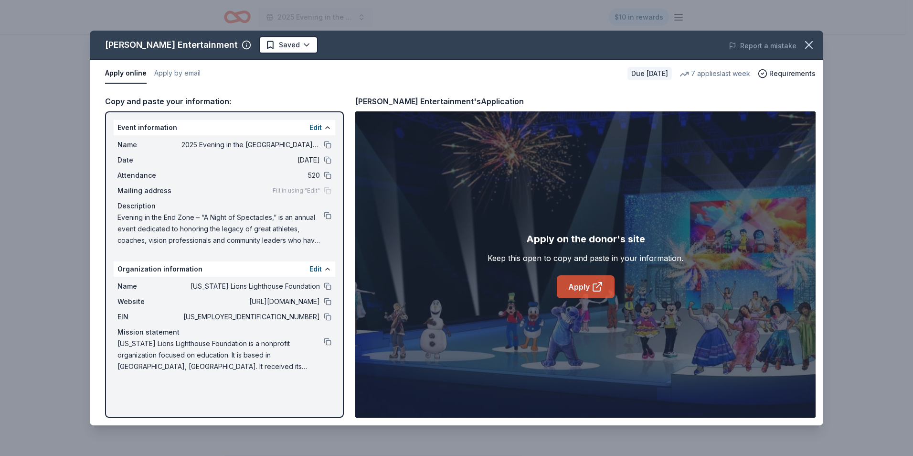
click at [583, 289] on link "Apply" at bounding box center [586, 286] width 58 height 23
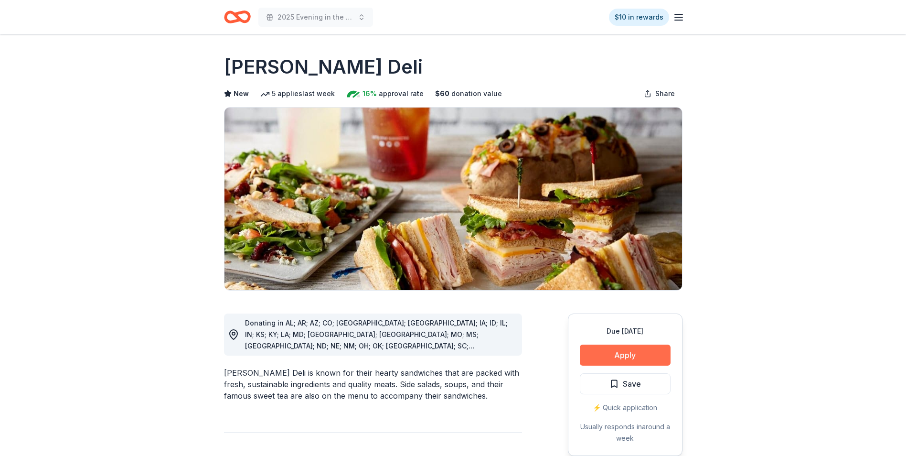
click at [642, 357] on button "Apply" at bounding box center [625, 354] width 91 height 21
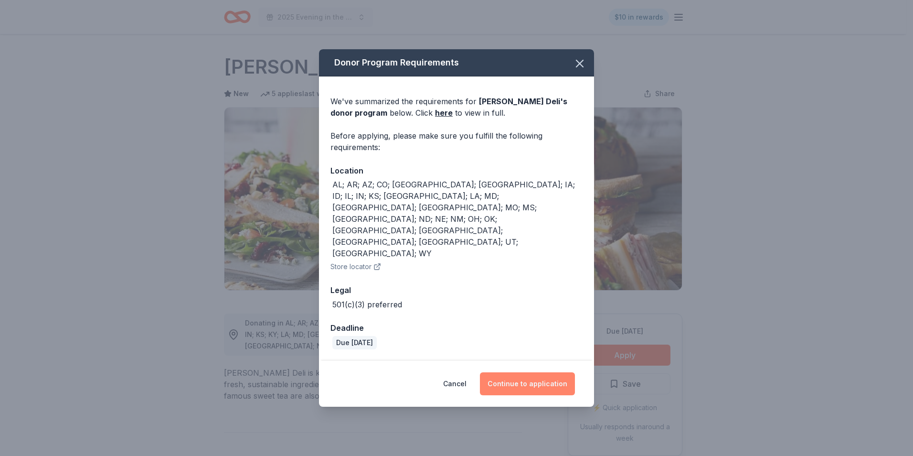
click at [537, 372] on button "Continue to application" at bounding box center [527, 383] width 95 height 23
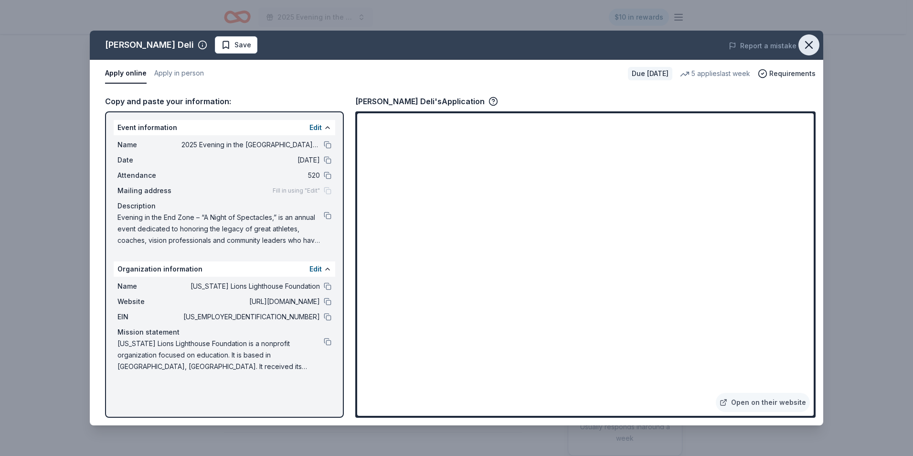
click at [807, 46] on icon "button" at bounding box center [808, 44] width 13 height 13
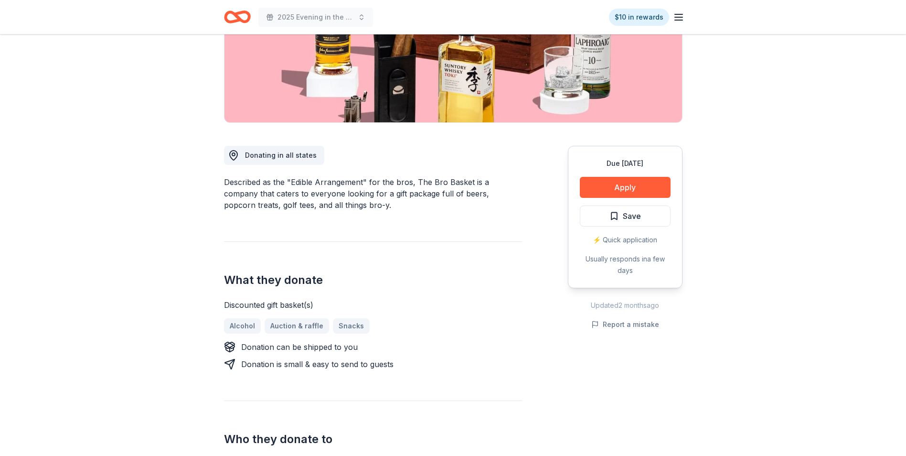
scroll to position [239, 0]
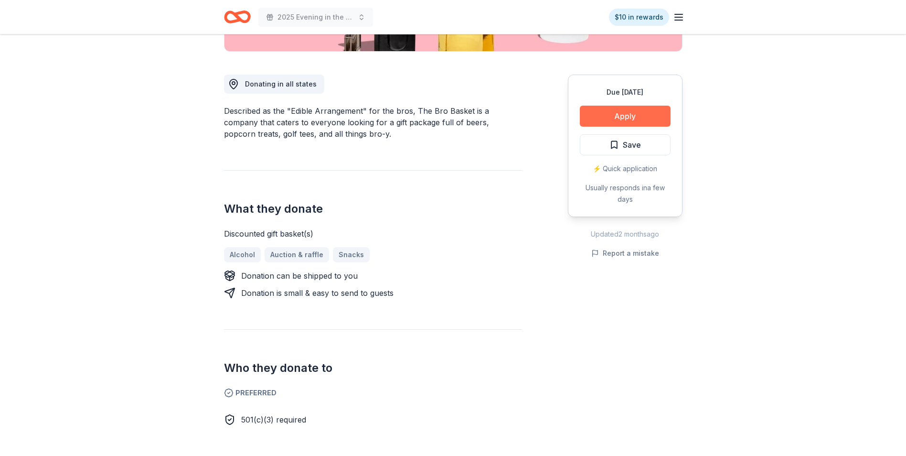
click at [648, 113] on button "Apply" at bounding box center [625, 116] width 91 height 21
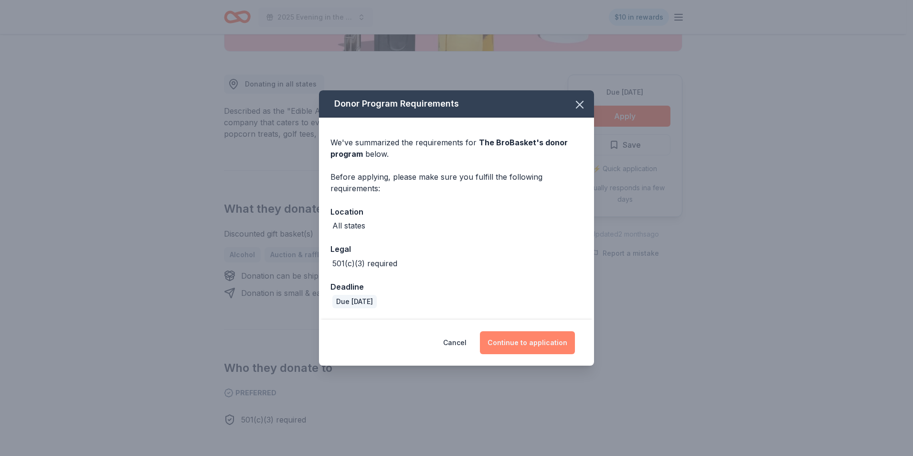
click at [532, 339] on button "Continue to application" at bounding box center [527, 342] width 95 height 23
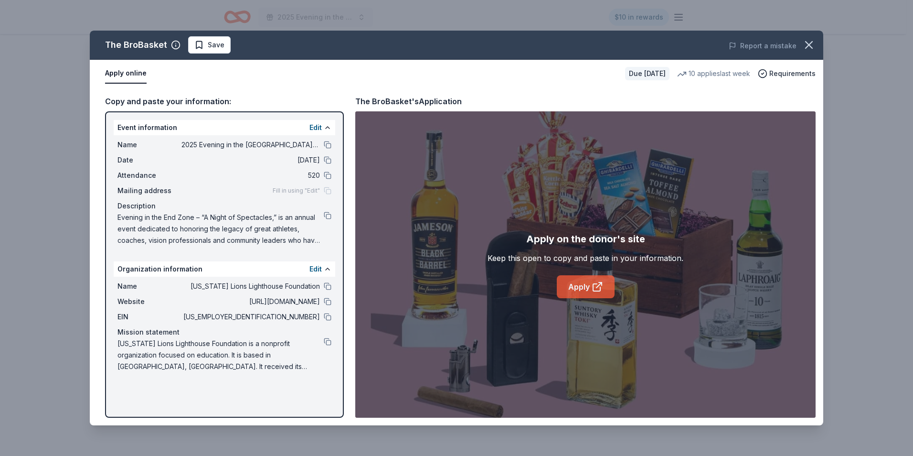
click at [575, 288] on link "Apply" at bounding box center [586, 286] width 58 height 23
click at [329, 216] on button at bounding box center [328, 216] width 8 height 8
click at [310, 242] on span "Evening in the End Zone – “A Night of Spectacles,” is an annual event dedicated…" at bounding box center [220, 229] width 206 height 34
click at [326, 212] on button at bounding box center [328, 216] width 8 height 8
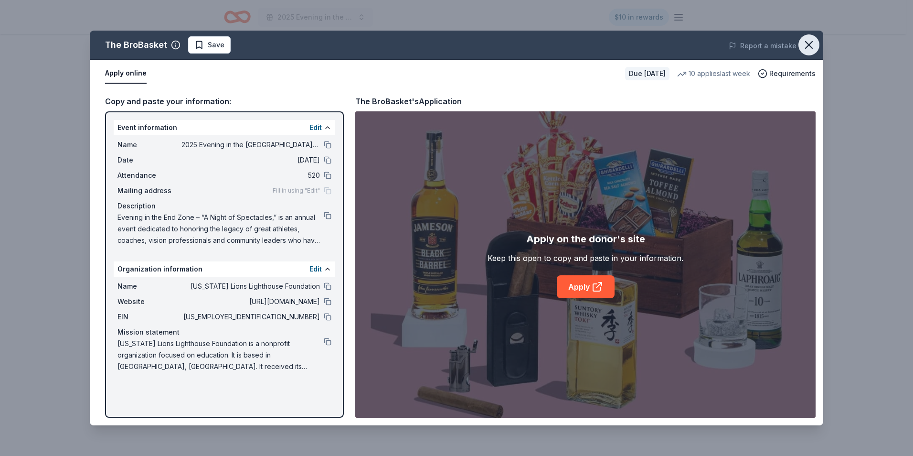
click at [805, 43] on icon "button" at bounding box center [808, 44] width 13 height 13
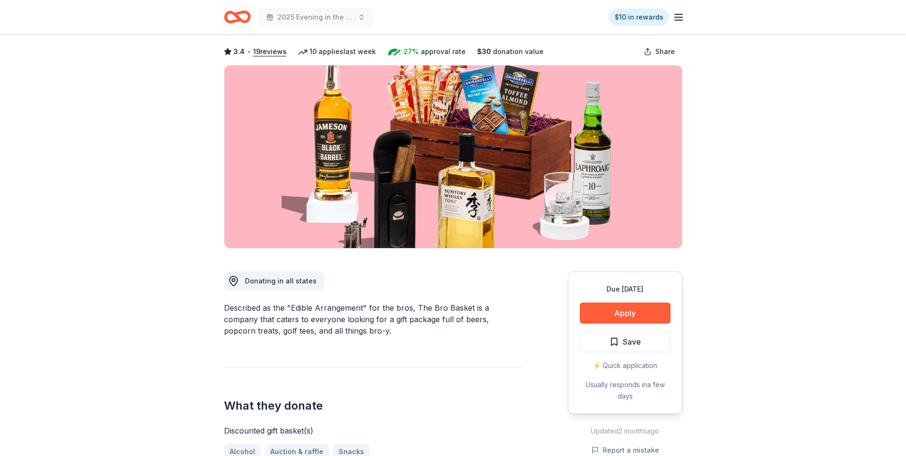
scroll to position [0, 0]
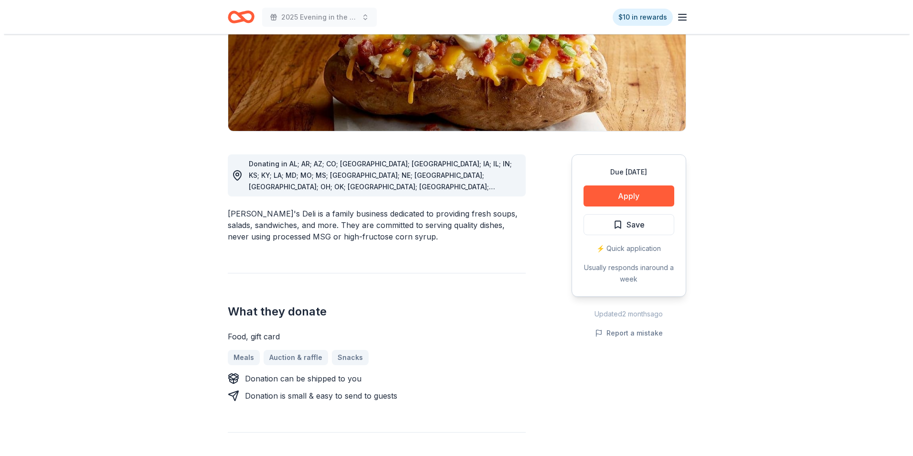
scroll to position [191, 0]
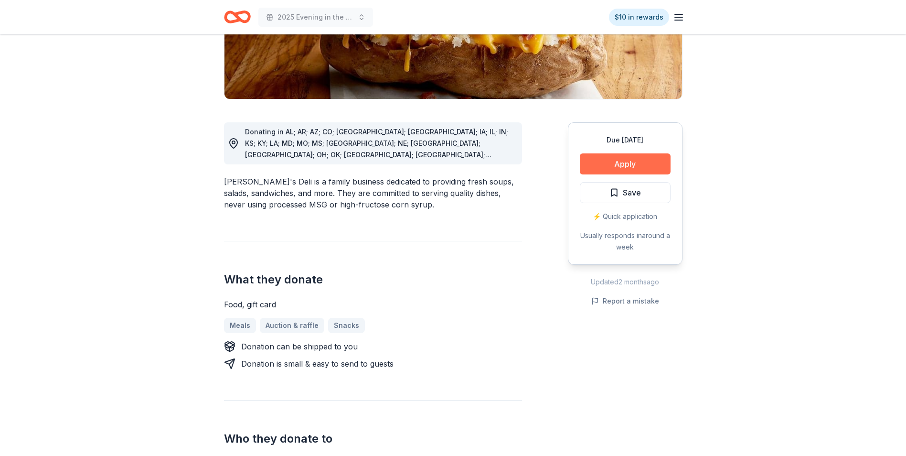
click at [632, 163] on button "Apply" at bounding box center [625, 163] width 91 height 21
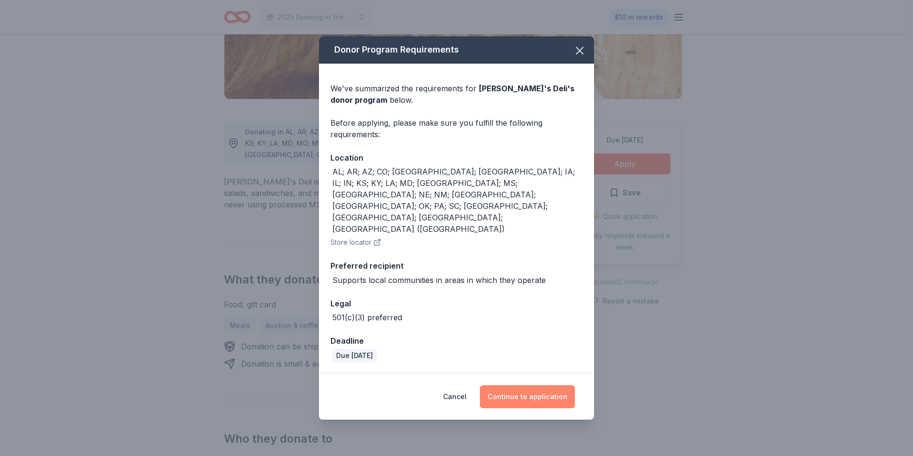
click at [528, 385] on button "Continue to application" at bounding box center [527, 396] width 95 height 23
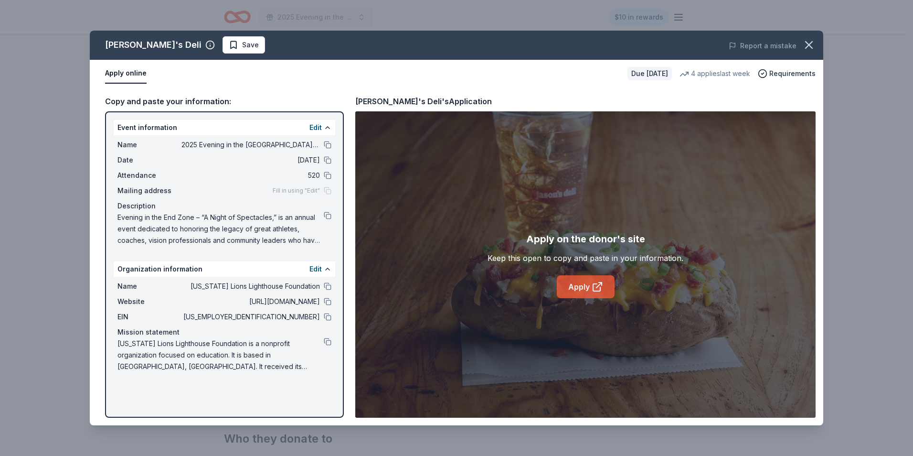
click at [580, 289] on link "Apply" at bounding box center [586, 286] width 58 height 23
